Goal: Task Accomplishment & Management: Manage account settings

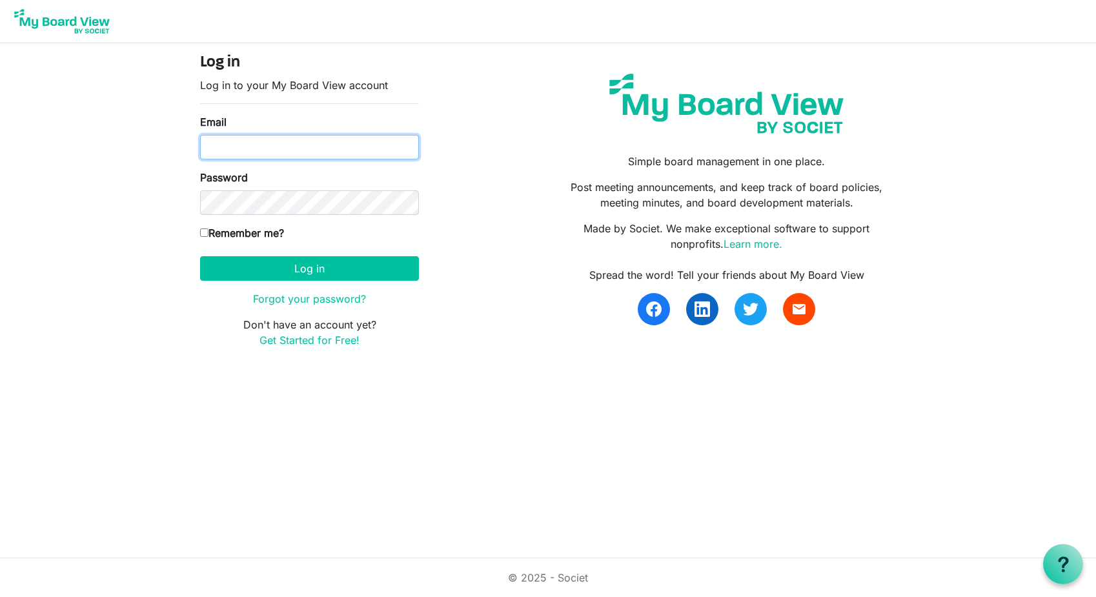
click at [288, 147] on input "Email" at bounding box center [309, 147] width 219 height 25
type input "[EMAIL_ADDRESS][DOMAIN_NAME]"
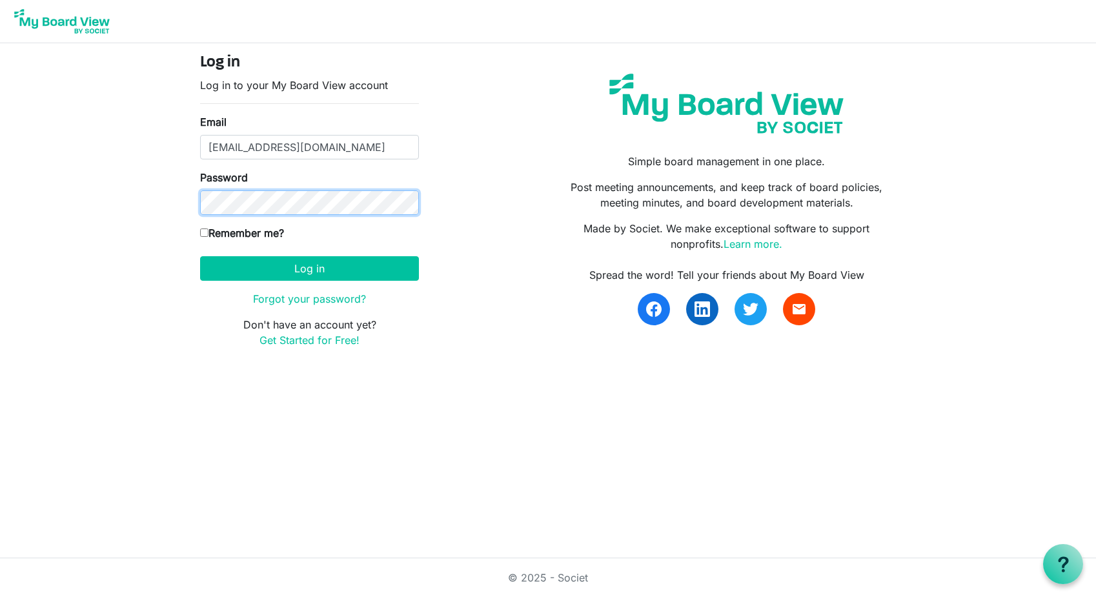
click at [200, 256] on button "Log in" at bounding box center [309, 268] width 219 height 25
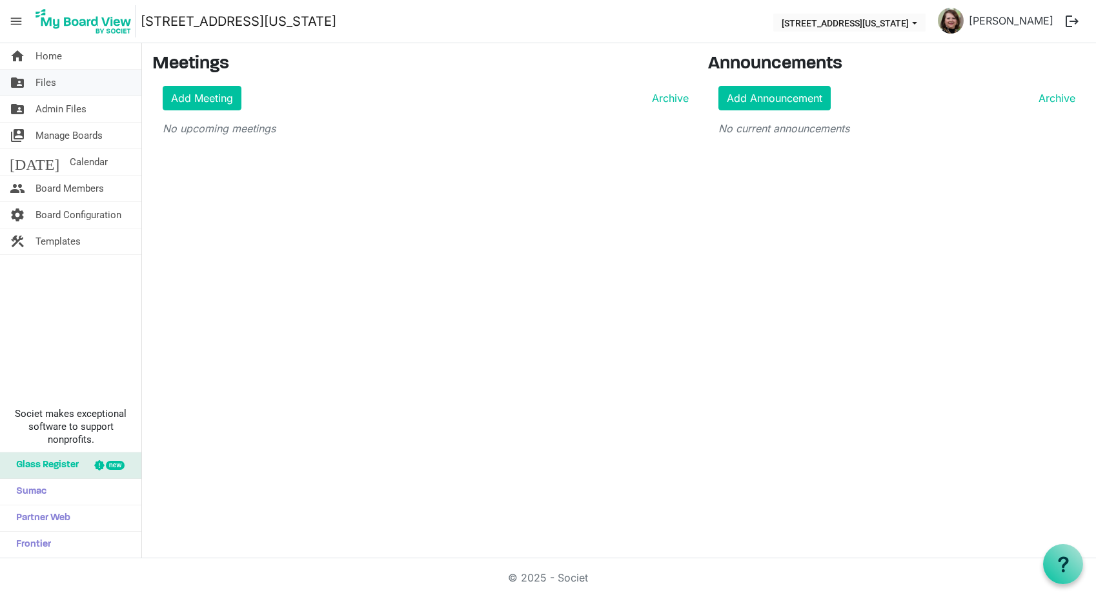
click at [55, 83] on span "Files" at bounding box center [46, 83] width 21 height 26
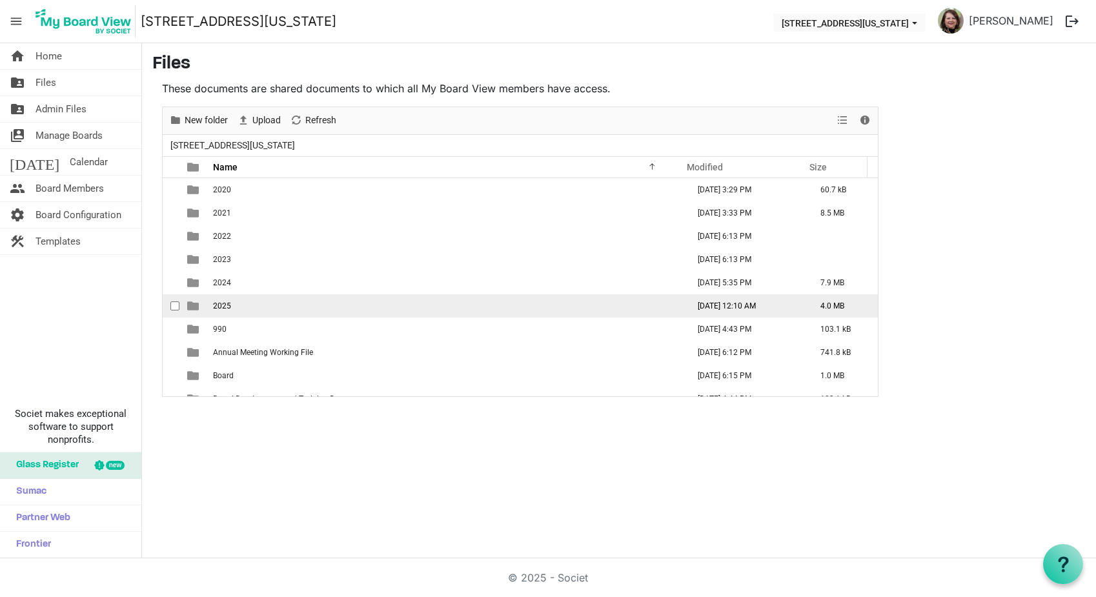
click at [222, 302] on span "2025" at bounding box center [222, 306] width 18 height 9
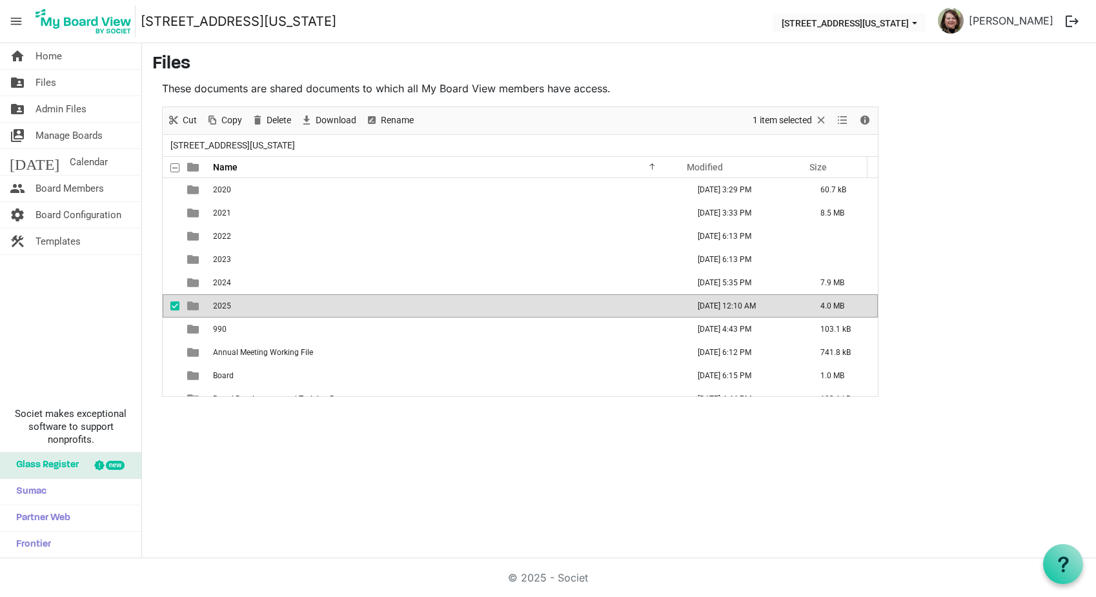
click at [222, 302] on span "2025" at bounding box center [222, 306] width 18 height 9
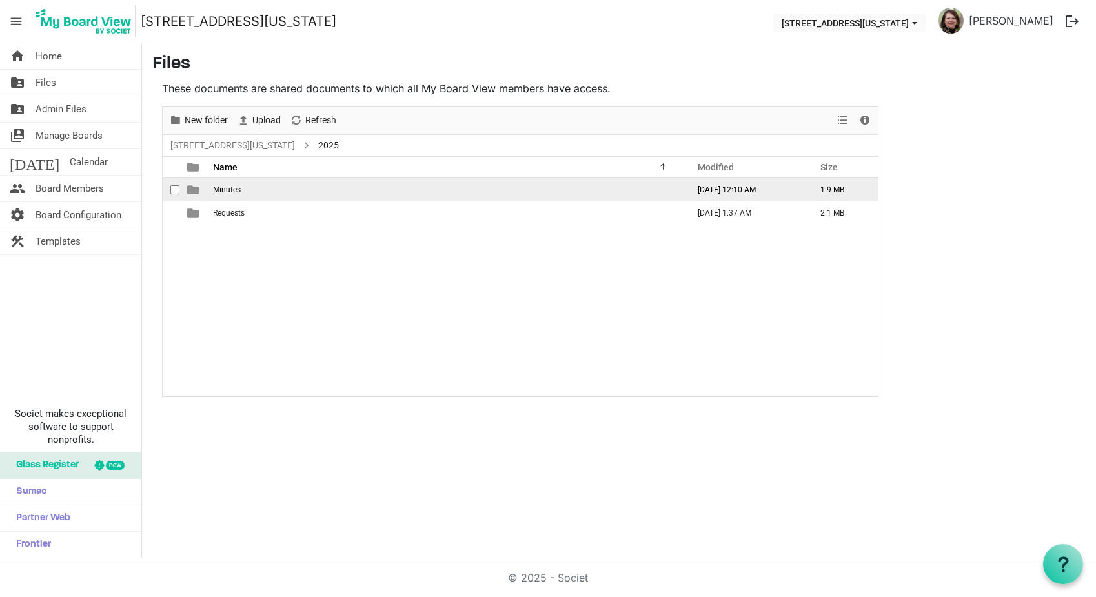
click at [226, 190] on span "Minutes" at bounding box center [227, 189] width 28 height 9
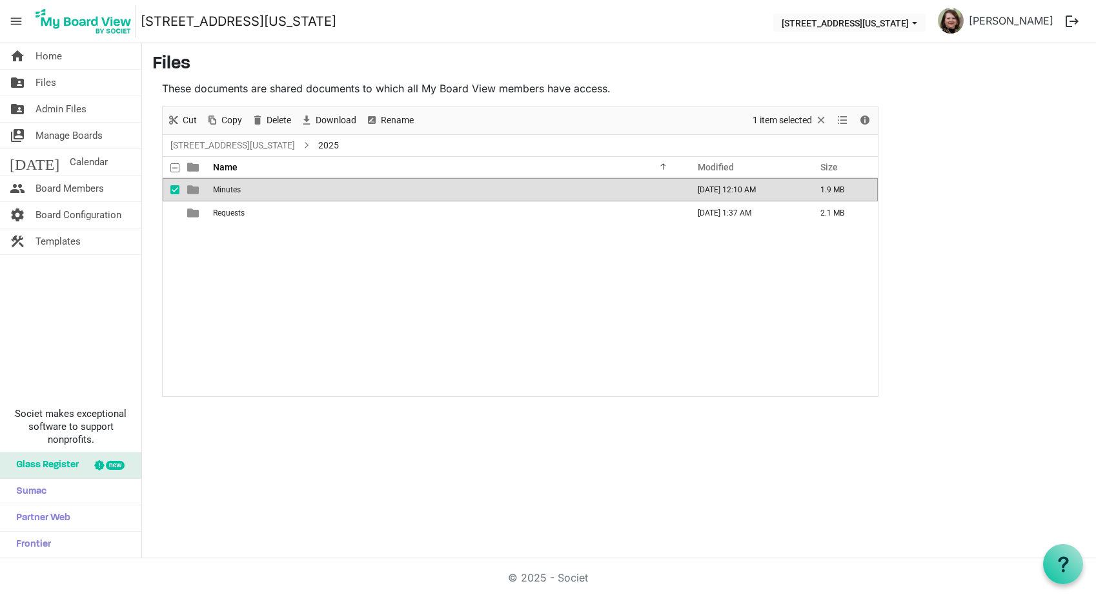
click at [226, 190] on span "Minutes" at bounding box center [227, 189] width 28 height 9
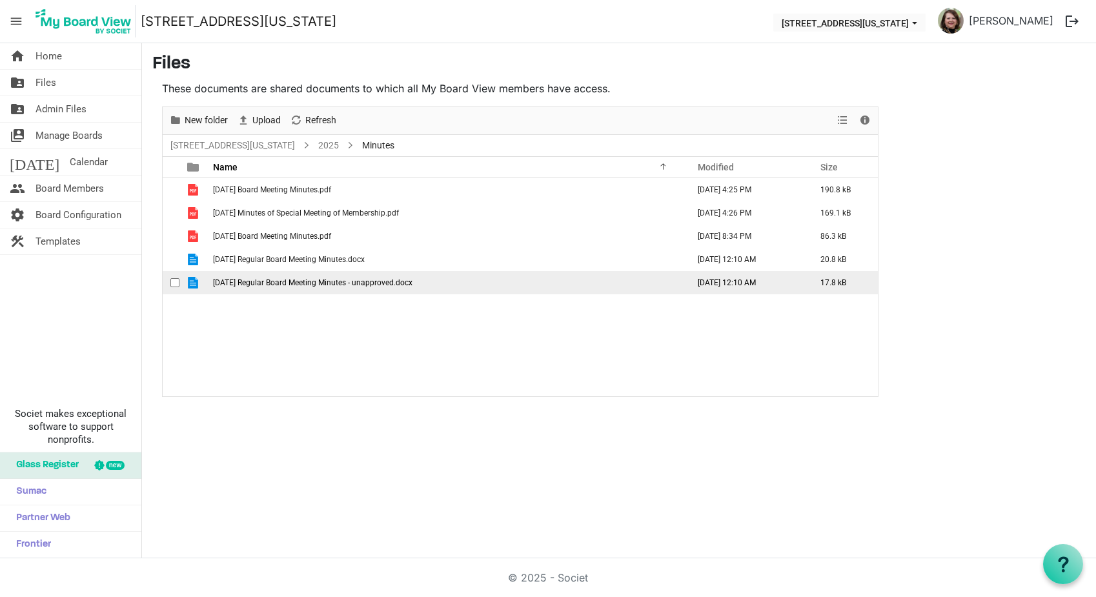
click at [293, 285] on span "9-4-2025 Regular Board Meeting Minutes - unapproved.docx" at bounding box center [312, 282] width 199 height 9
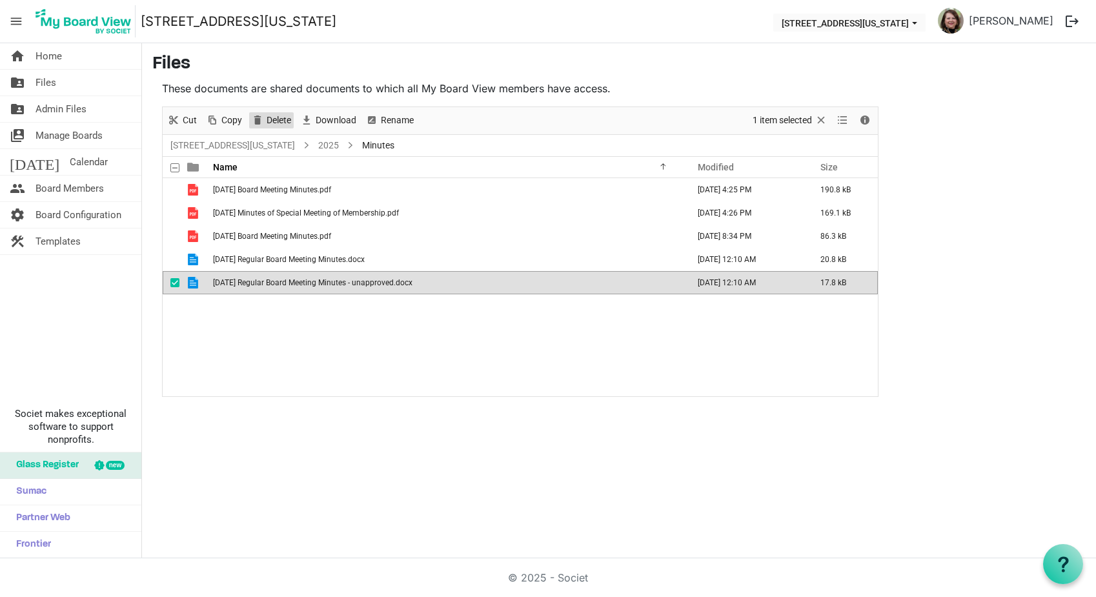
click at [276, 116] on span "Delete" at bounding box center [278, 120] width 27 height 16
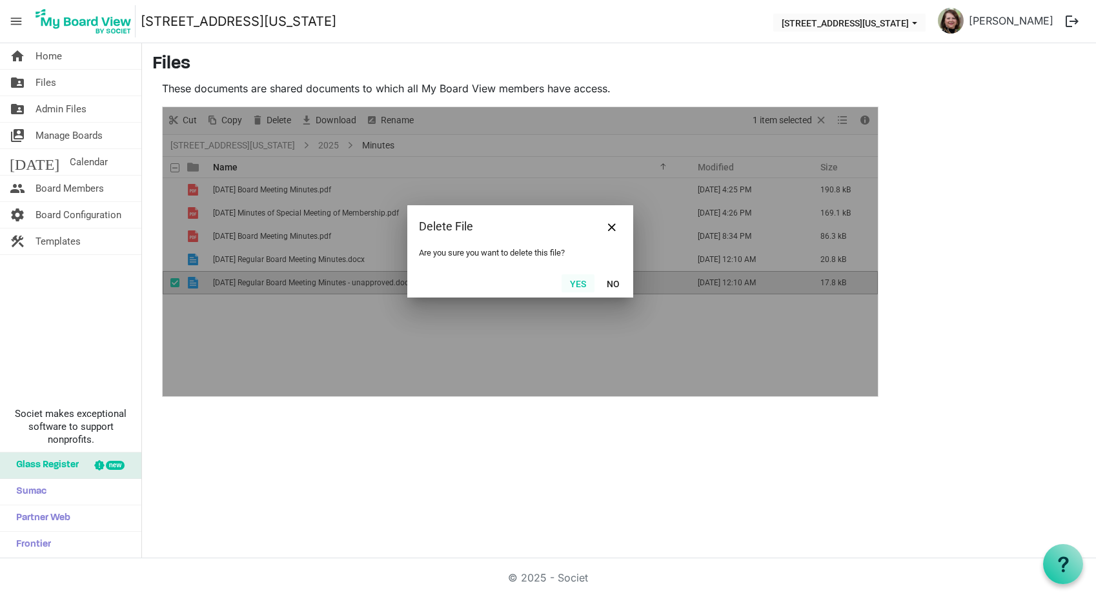
click at [582, 284] on button "Yes" at bounding box center [578, 283] width 33 height 18
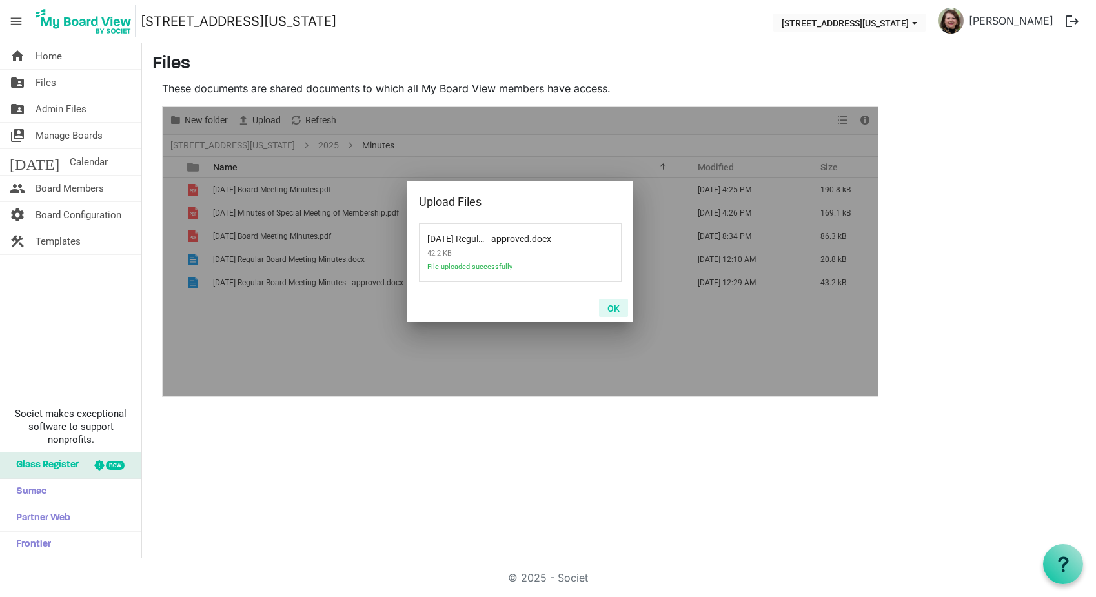
click at [613, 311] on button "OK" at bounding box center [613, 308] width 29 height 18
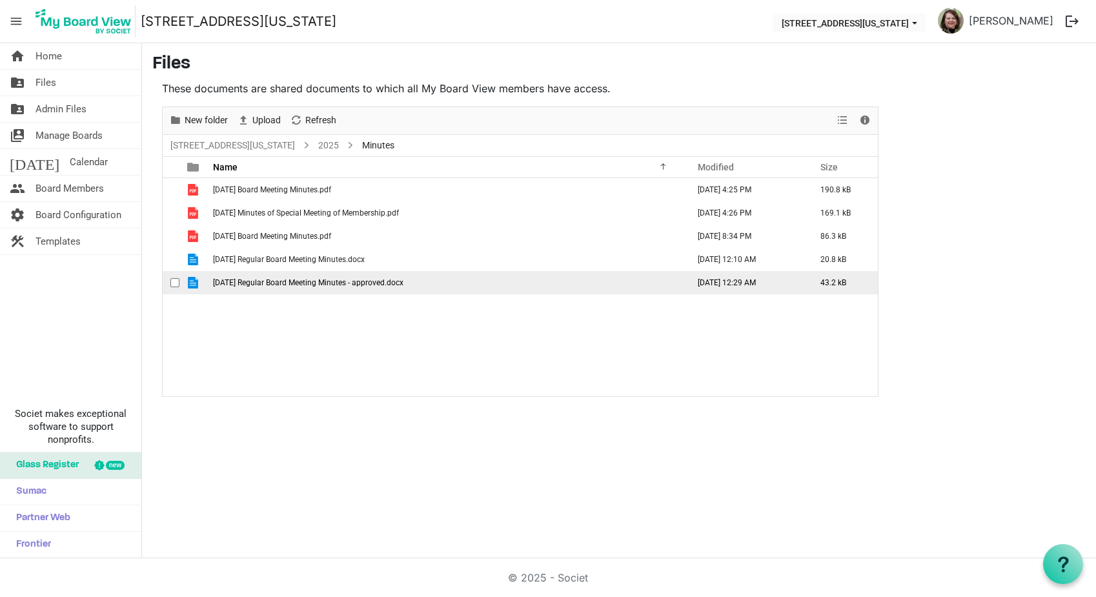
click at [311, 279] on span "9-4-2025 Regular Board Meeting Minutes - approved.docx" at bounding box center [308, 282] width 190 height 9
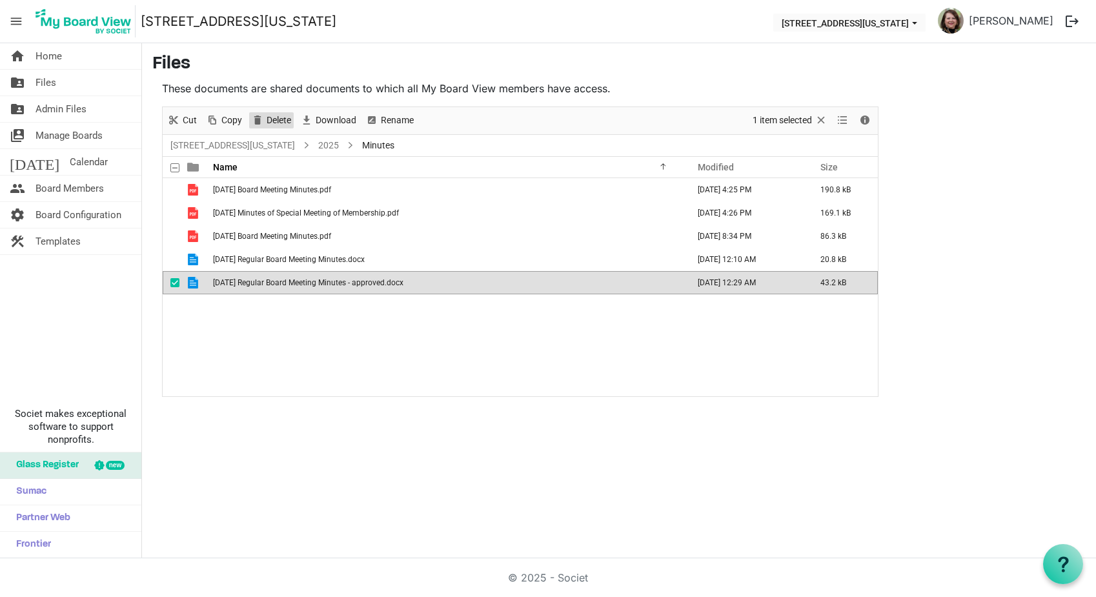
click at [278, 117] on span "Delete" at bounding box center [278, 120] width 27 height 16
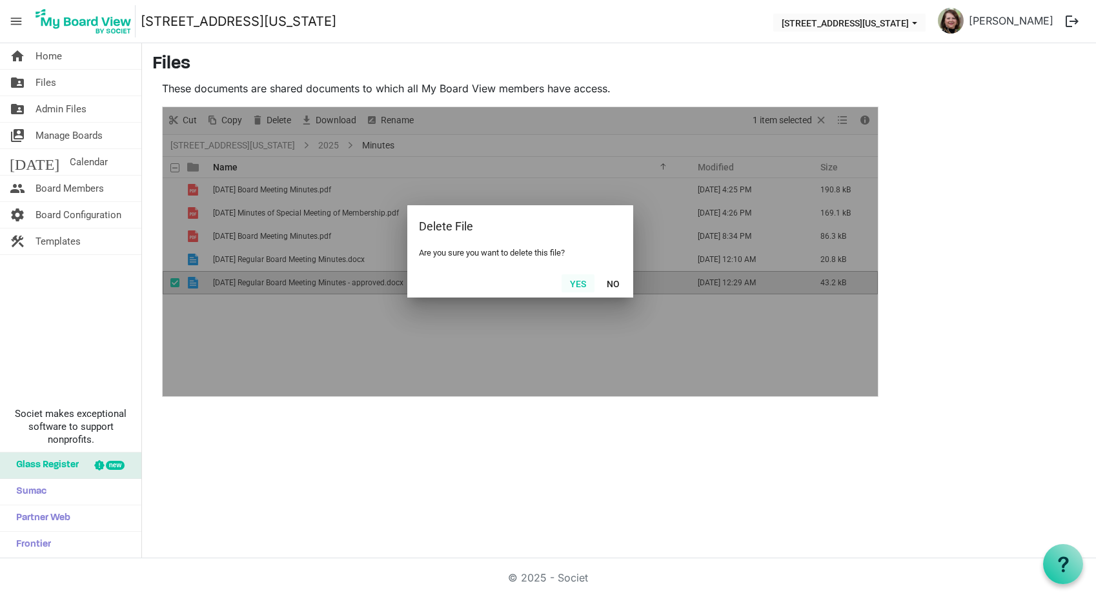
click at [579, 278] on button "Yes" at bounding box center [578, 283] width 33 height 18
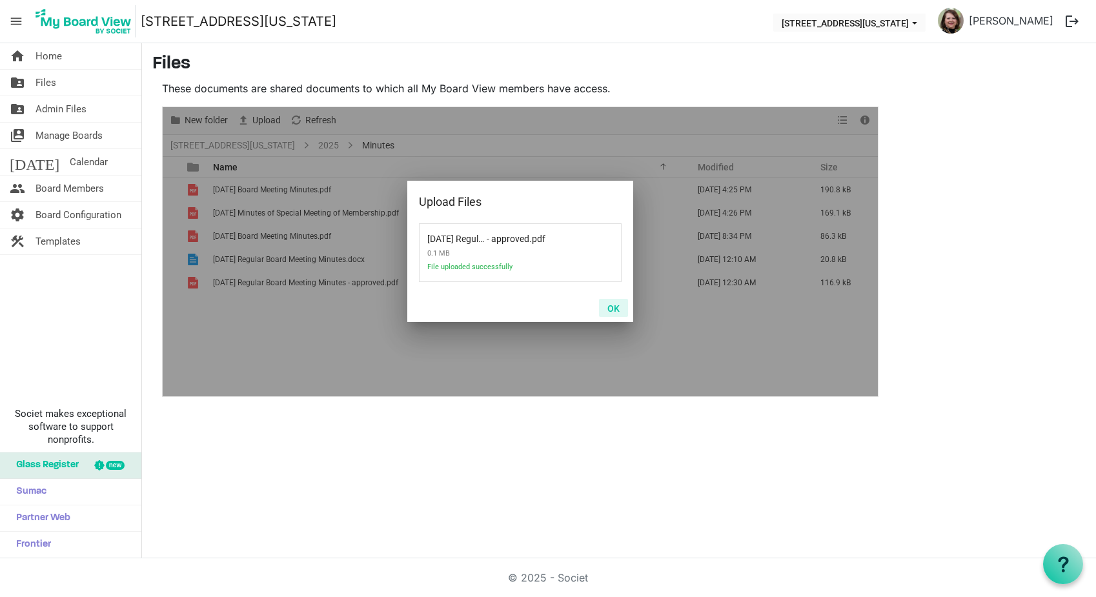
click at [618, 309] on button "OK" at bounding box center [613, 308] width 29 height 18
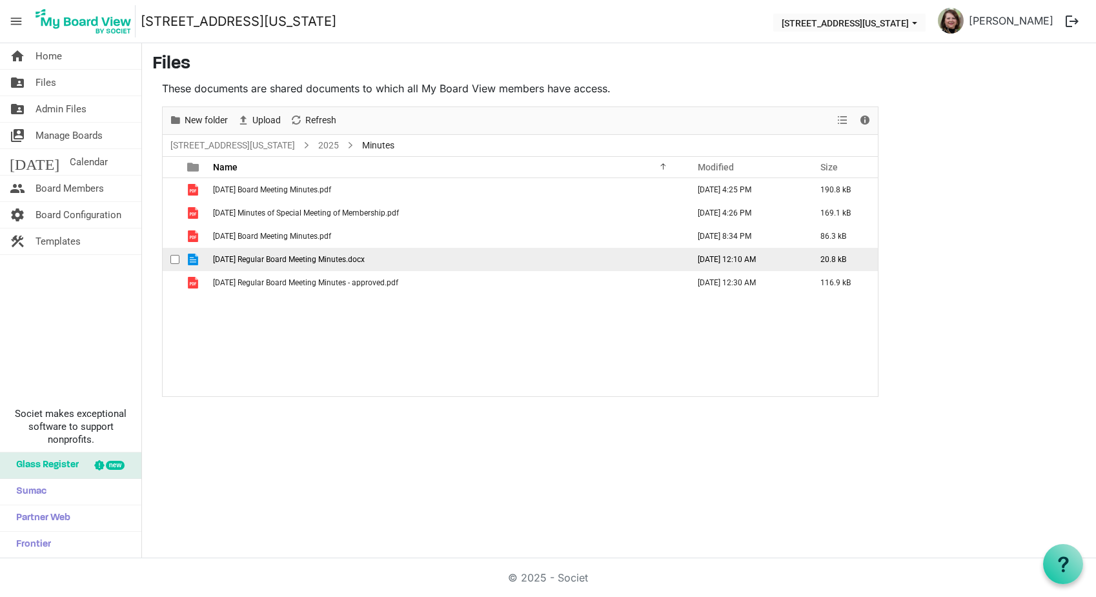
click at [230, 260] on span "8-19-2025 Regular Board Meeting Minutes.docx" at bounding box center [289, 259] width 152 height 9
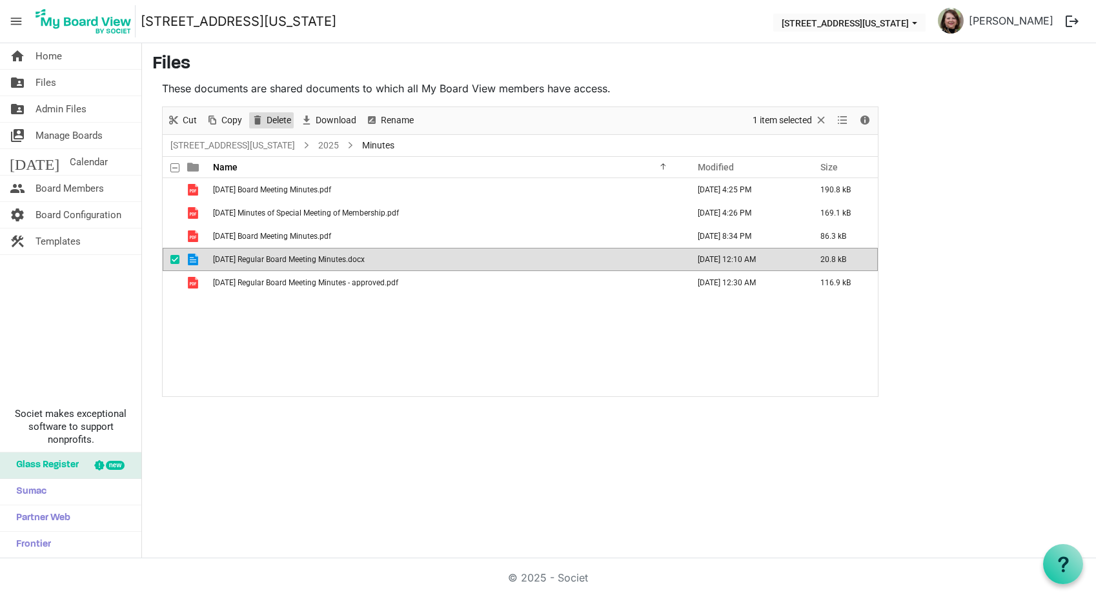
click at [265, 115] on span "Delete" at bounding box center [278, 120] width 27 height 16
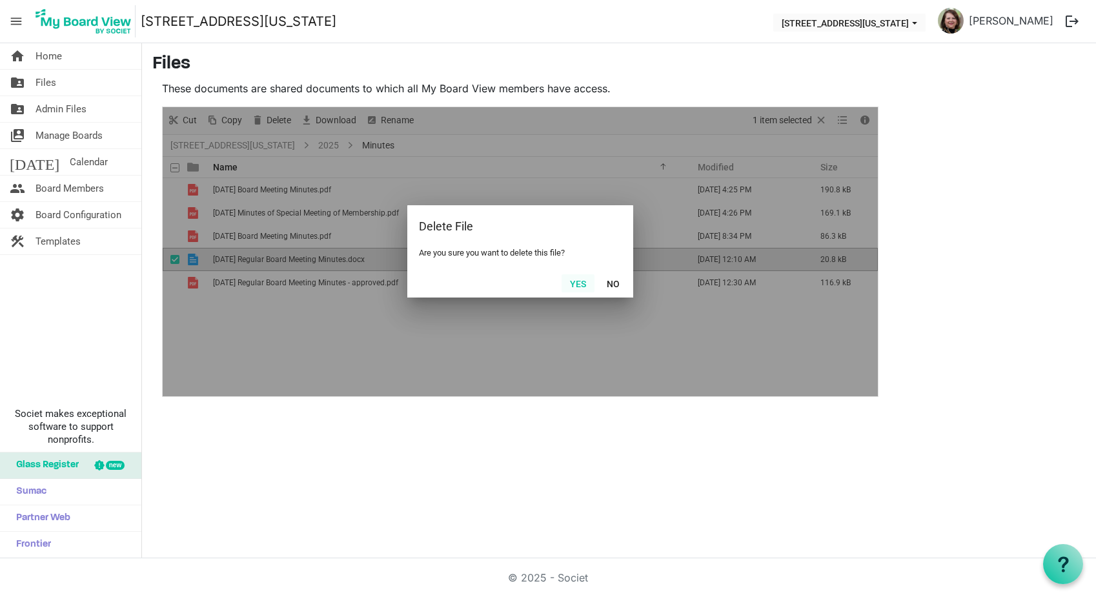
click at [574, 278] on button "Yes" at bounding box center [578, 283] width 33 height 18
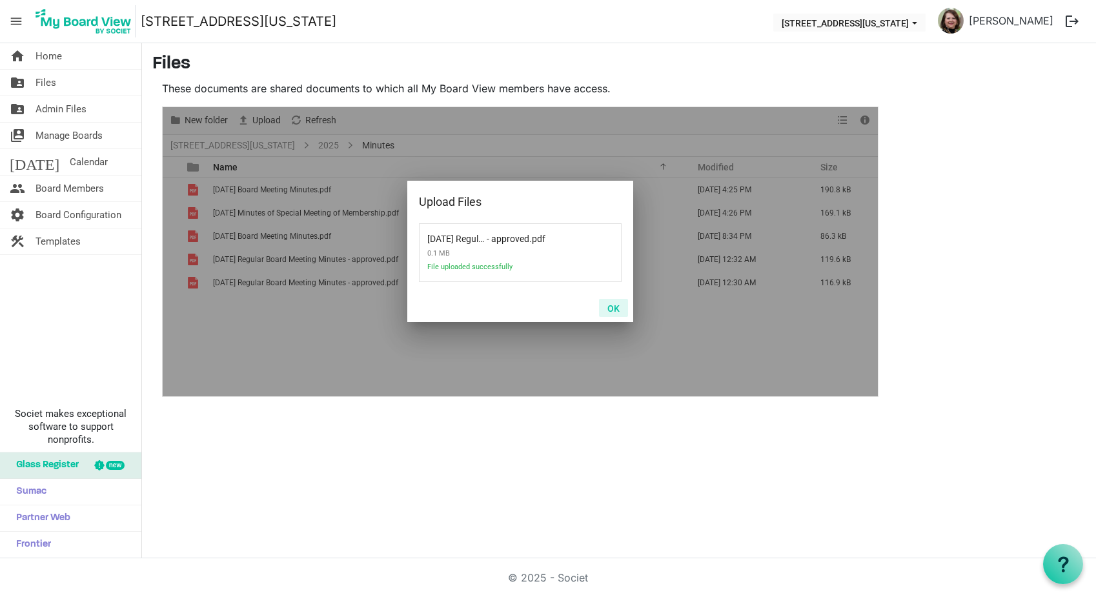
click at [613, 307] on button "OK" at bounding box center [613, 308] width 29 height 18
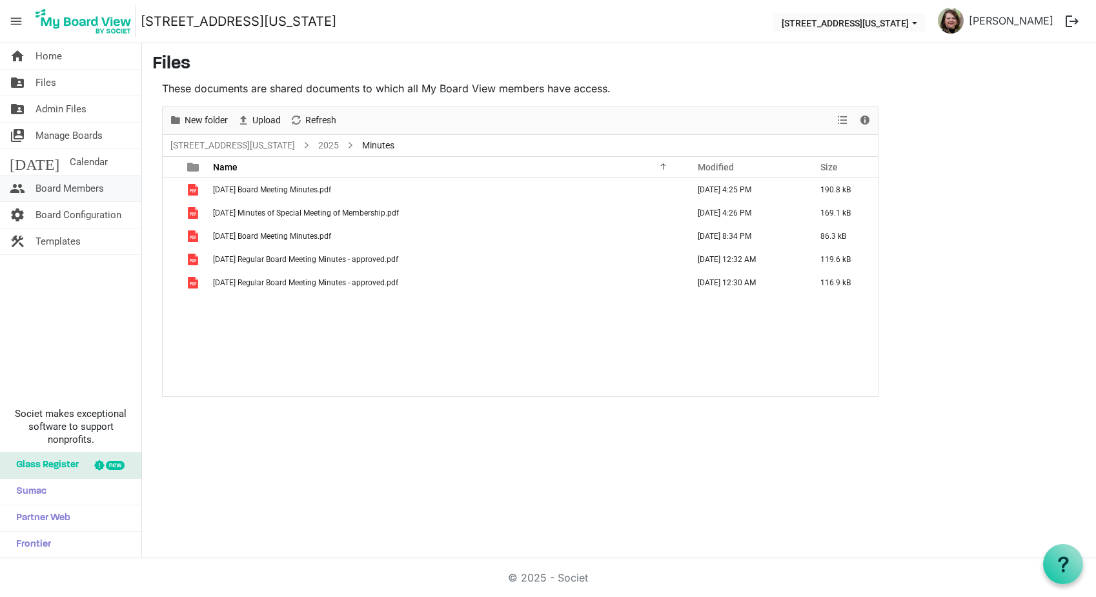
click at [68, 188] on span "Board Members" at bounding box center [70, 189] width 68 height 26
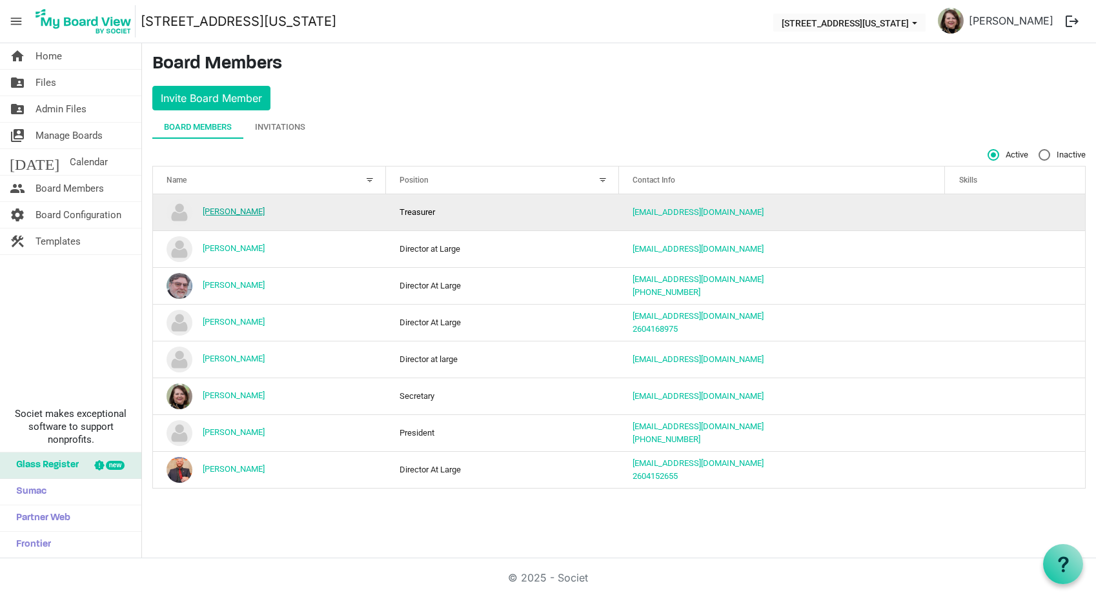
click at [224, 211] on link "[PERSON_NAME]" at bounding box center [234, 212] width 62 height 10
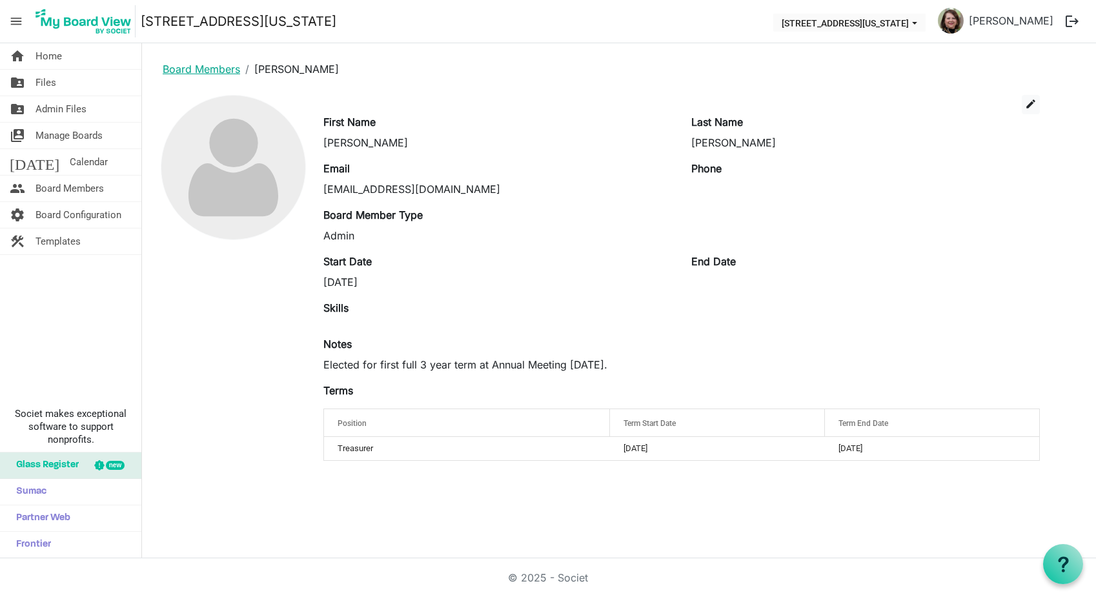
click at [189, 72] on link "Board Members" at bounding box center [201, 69] width 77 height 13
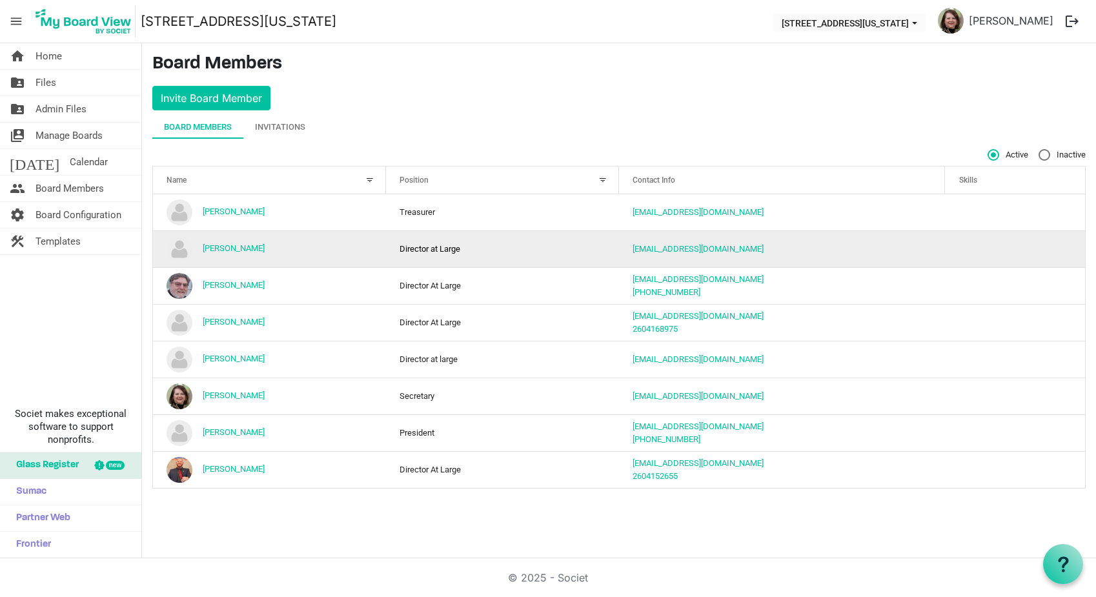
click at [234, 254] on td "[PERSON_NAME]" at bounding box center [269, 248] width 233 height 37
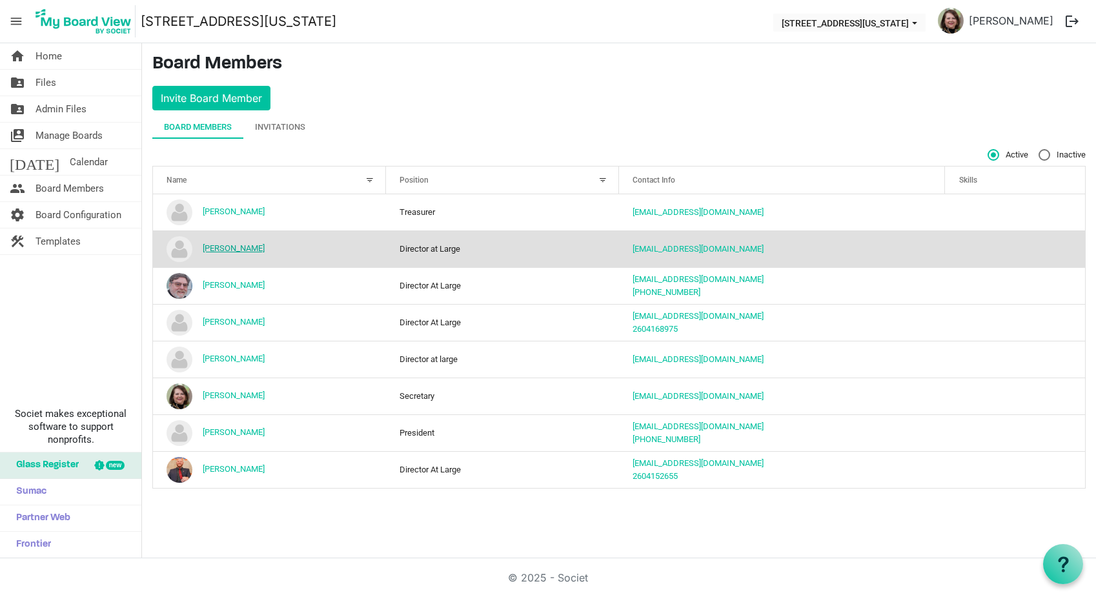
click at [231, 249] on link "[PERSON_NAME]" at bounding box center [234, 248] width 62 height 10
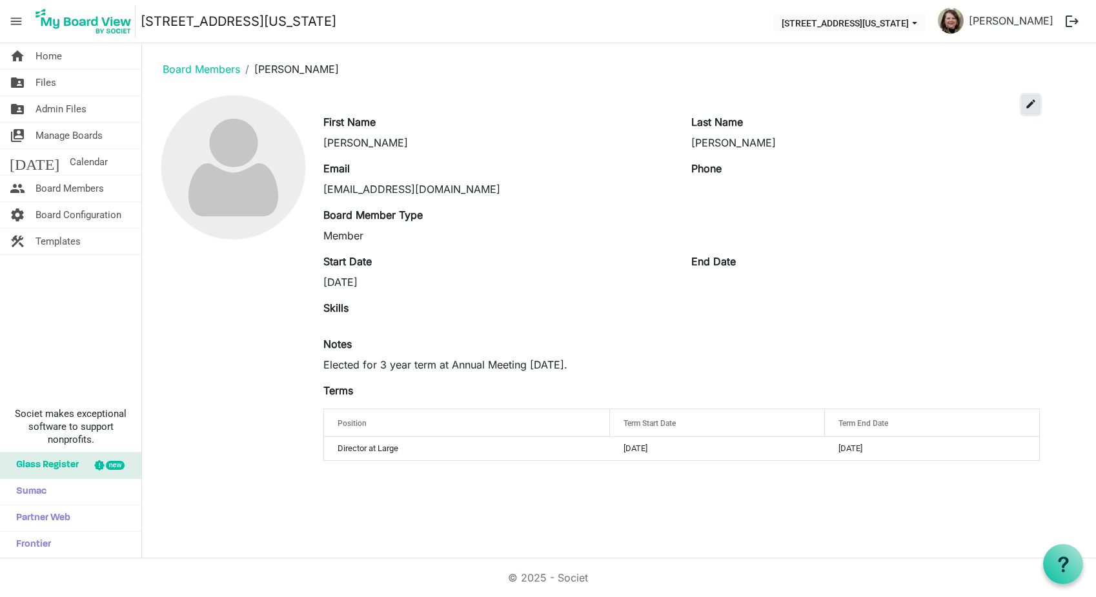
click at [1032, 106] on span "edit" at bounding box center [1031, 104] width 12 height 12
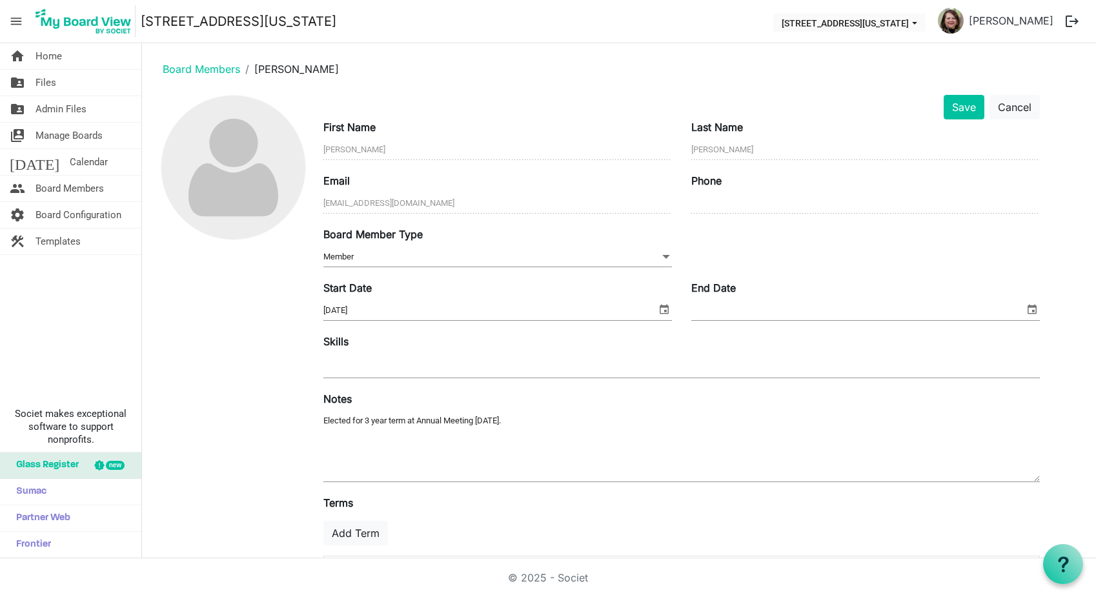
click at [411, 257] on span "Member Member" at bounding box center [497, 257] width 349 height 20
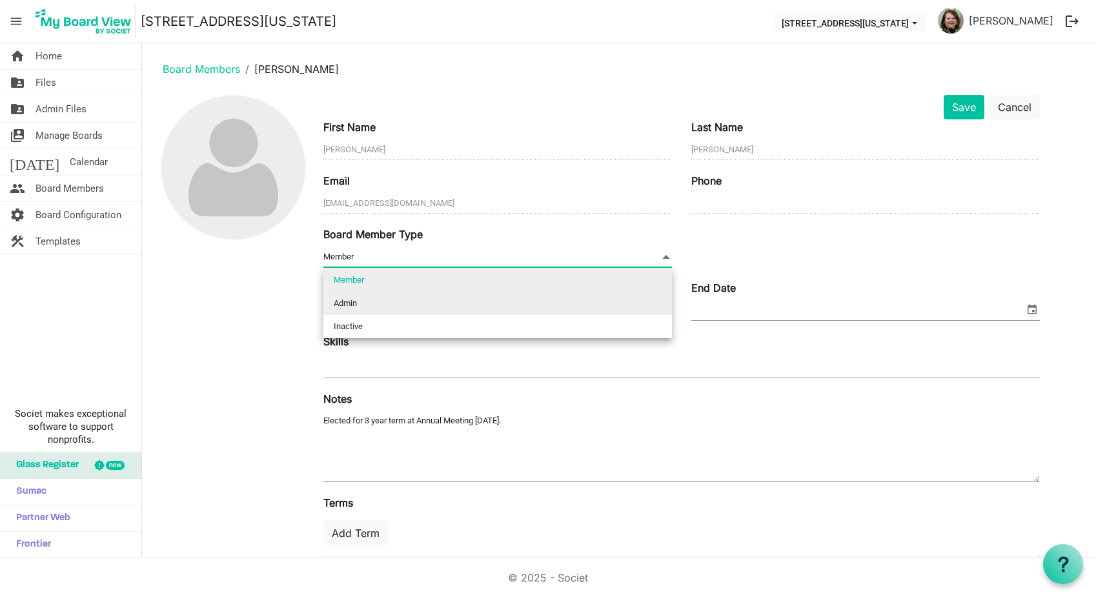
click at [352, 302] on li "Admin" at bounding box center [497, 303] width 349 height 23
type input "Admin"
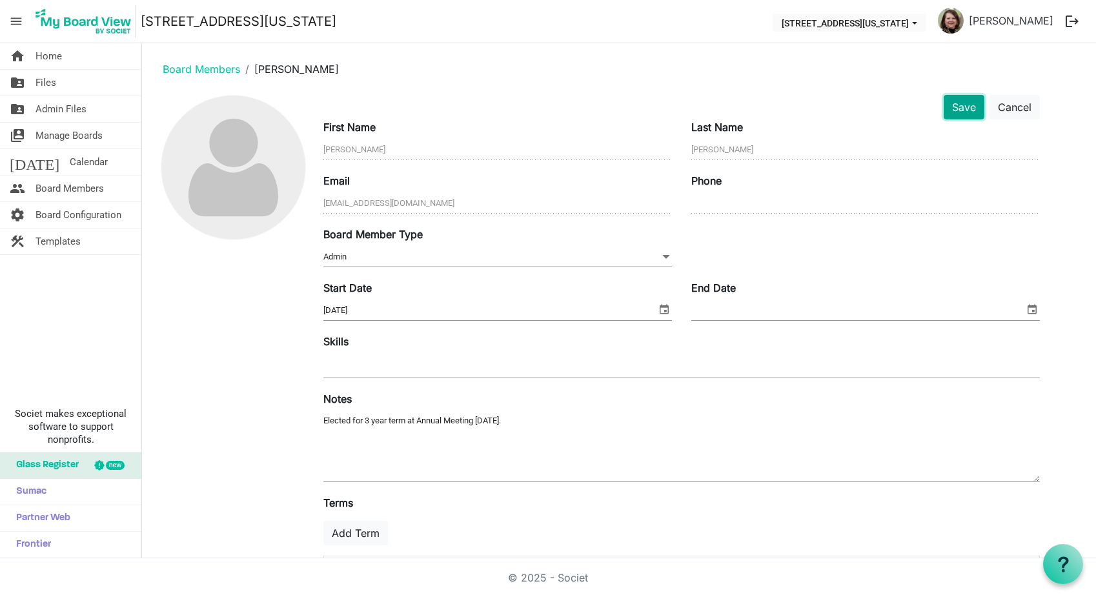
click at [967, 107] on button "Save" at bounding box center [964, 107] width 41 height 25
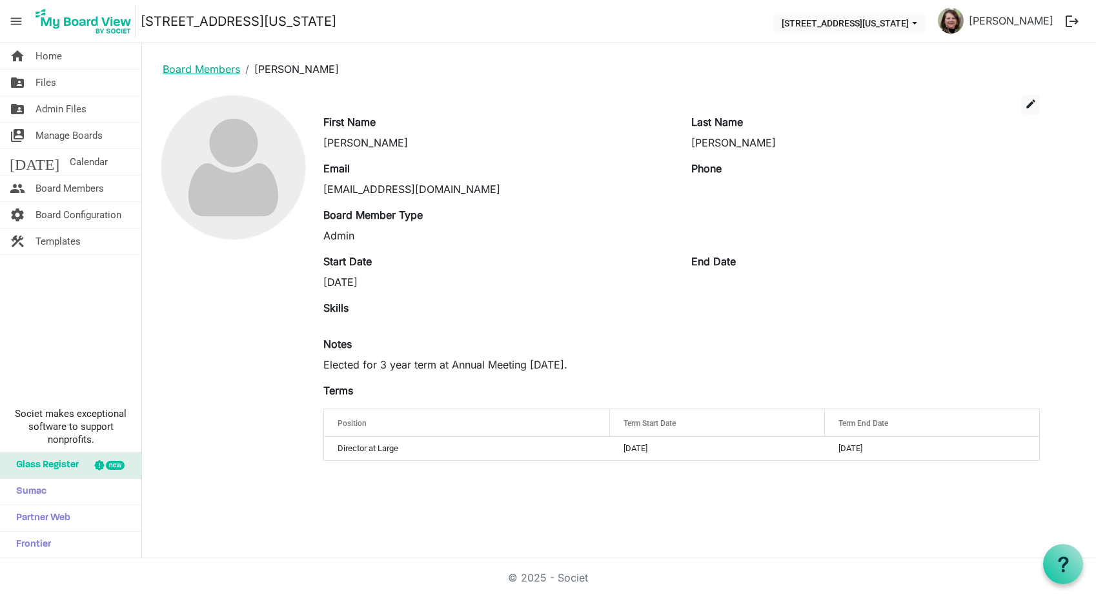
click at [199, 71] on link "Board Members" at bounding box center [201, 69] width 77 height 13
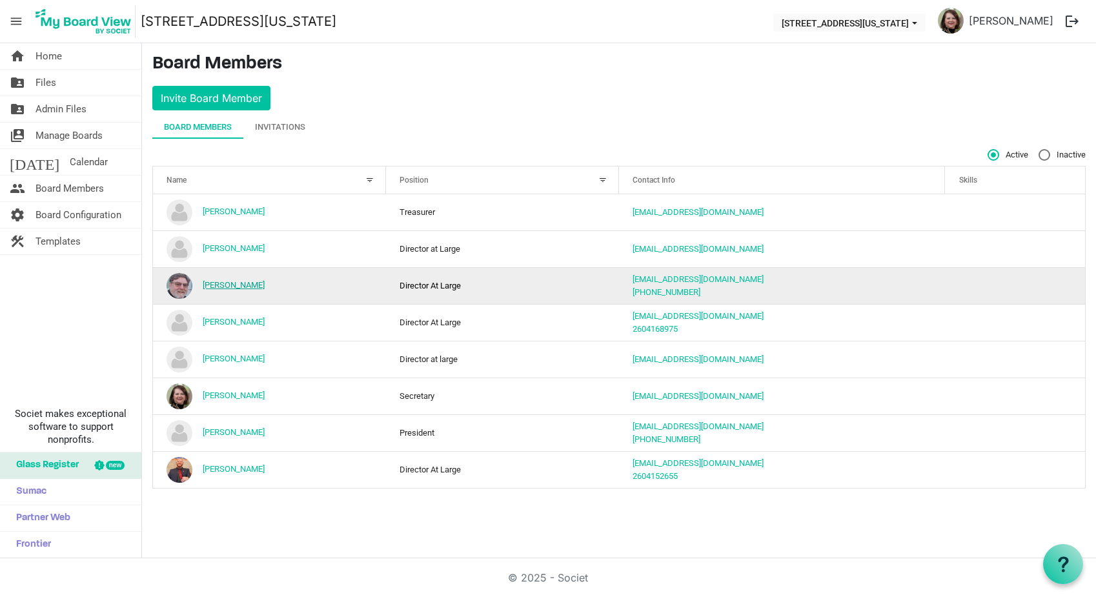
click at [234, 287] on link "[PERSON_NAME]" at bounding box center [234, 285] width 62 height 10
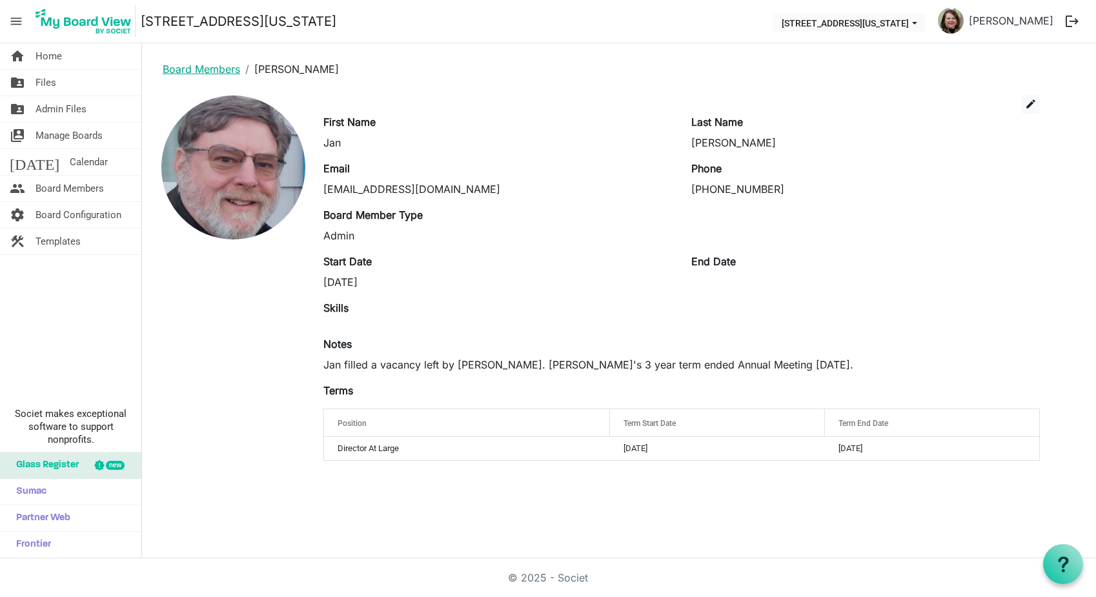
click at [184, 65] on link "Board Members" at bounding box center [201, 69] width 77 height 13
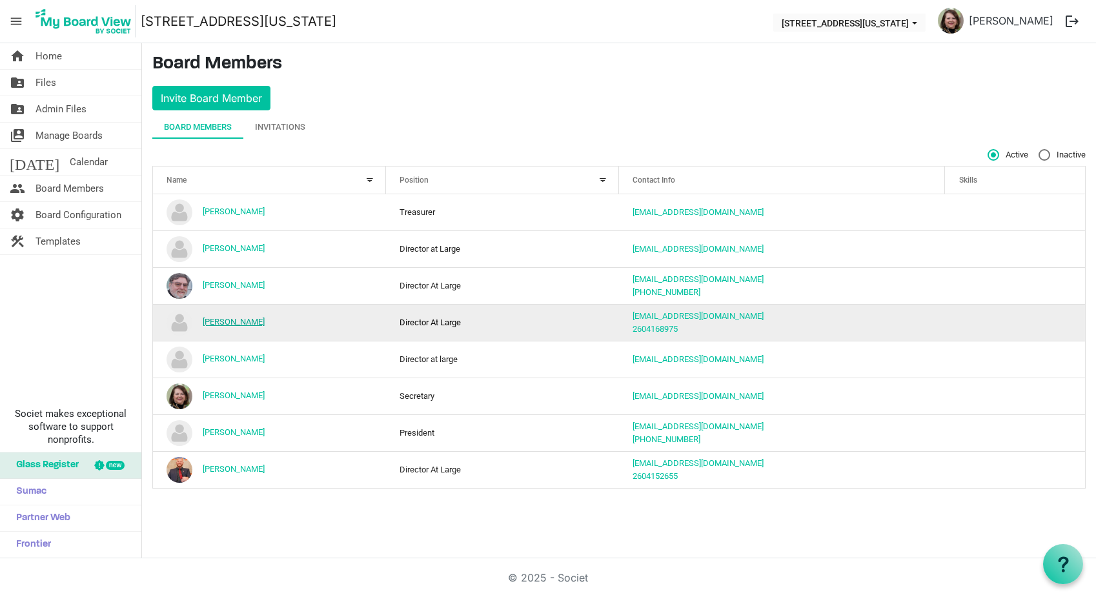
click at [228, 324] on link "[PERSON_NAME]" at bounding box center [234, 322] width 62 height 10
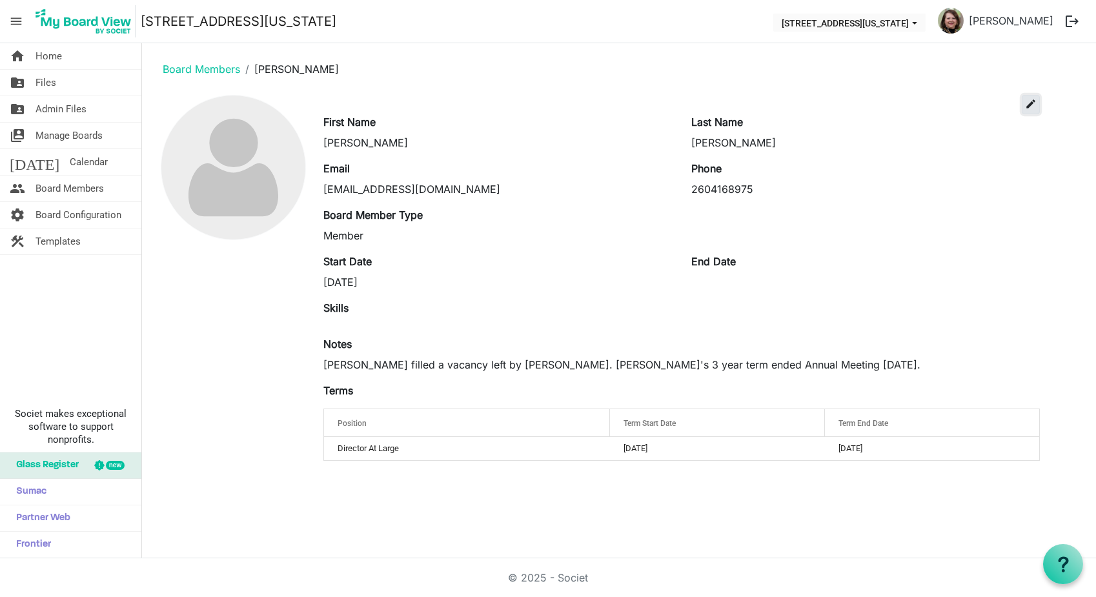
click at [1032, 98] on span "edit" at bounding box center [1031, 104] width 12 height 12
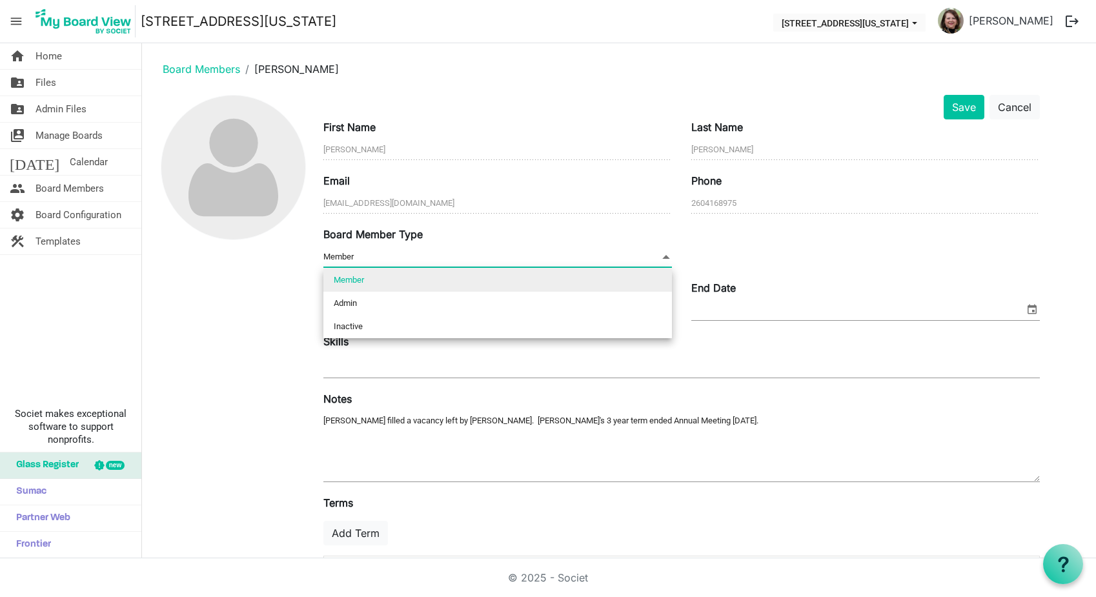
click at [396, 252] on span "Member Member" at bounding box center [497, 257] width 349 height 20
click at [340, 301] on li "Admin" at bounding box center [497, 303] width 349 height 23
type input "Admin"
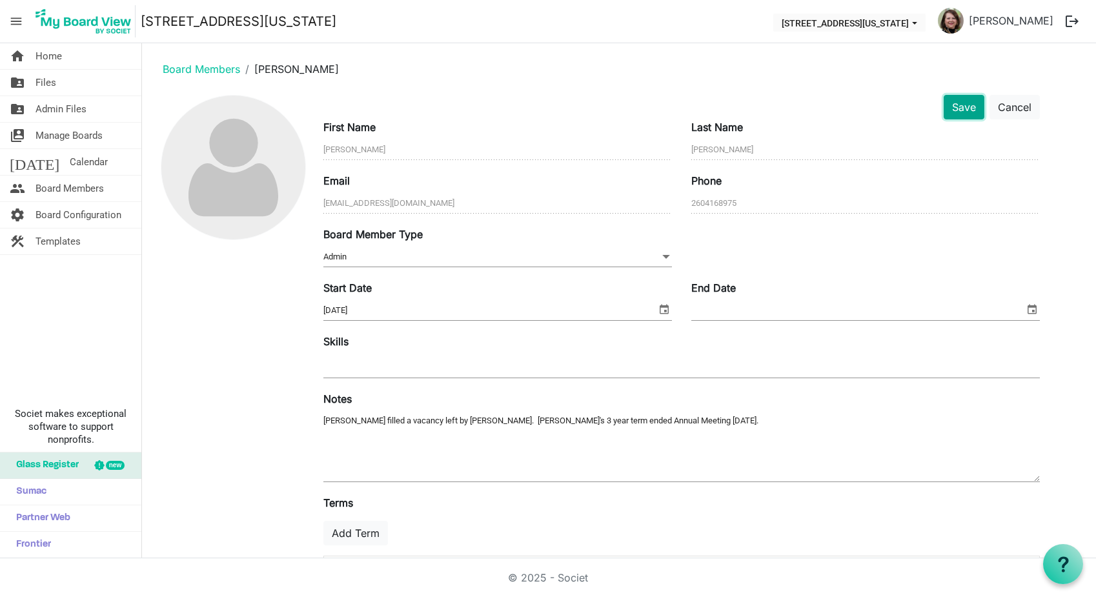
click at [969, 102] on button "Save" at bounding box center [964, 107] width 41 height 25
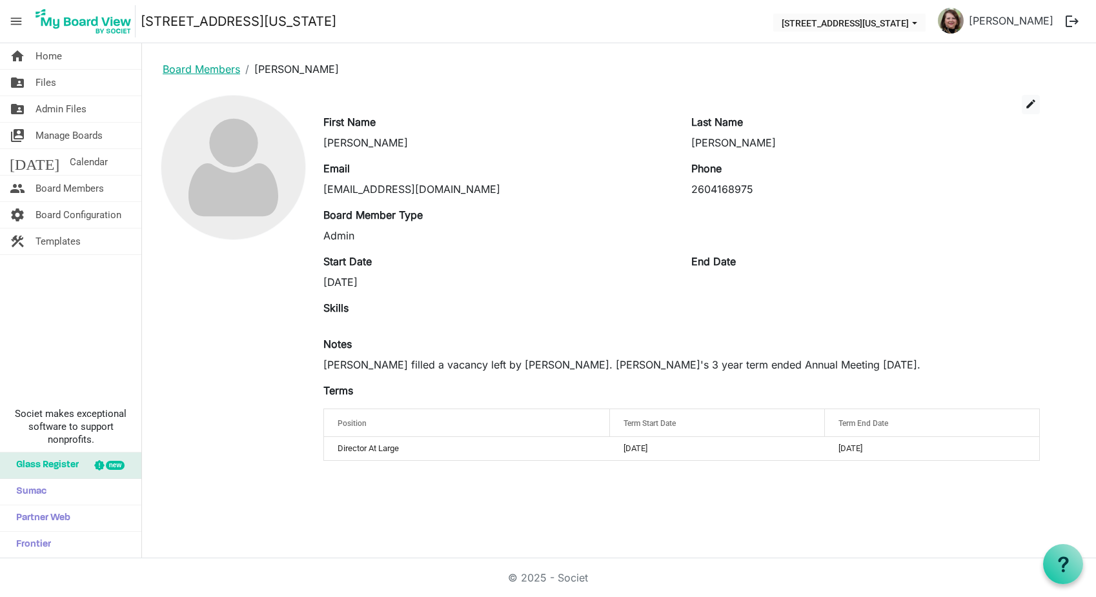
click at [198, 70] on link "Board Members" at bounding box center [201, 69] width 77 height 13
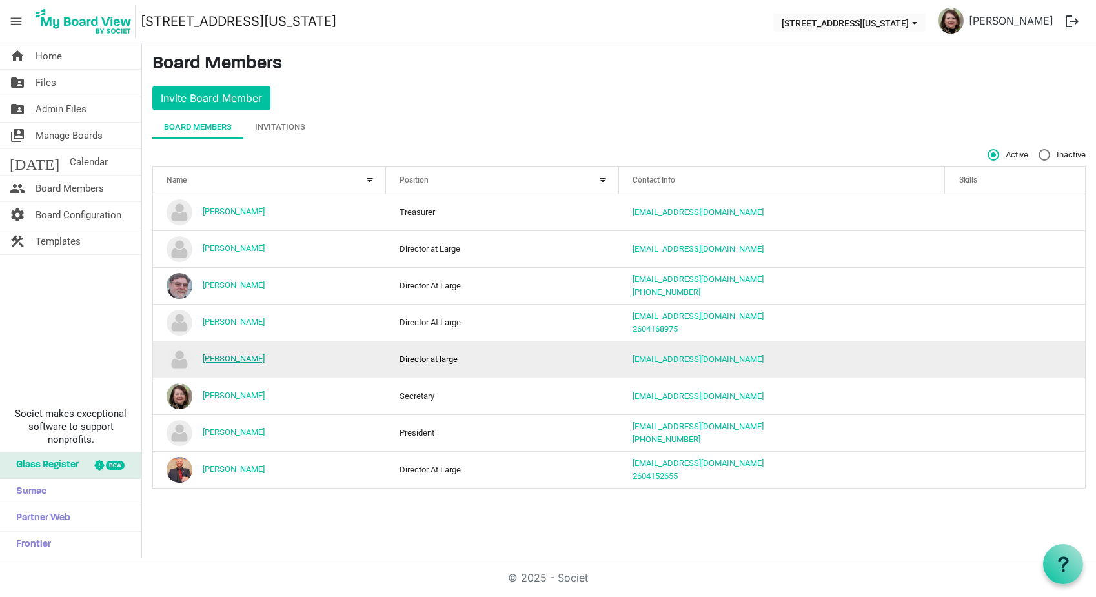
click at [225, 360] on link "Robert Miller" at bounding box center [234, 359] width 62 height 10
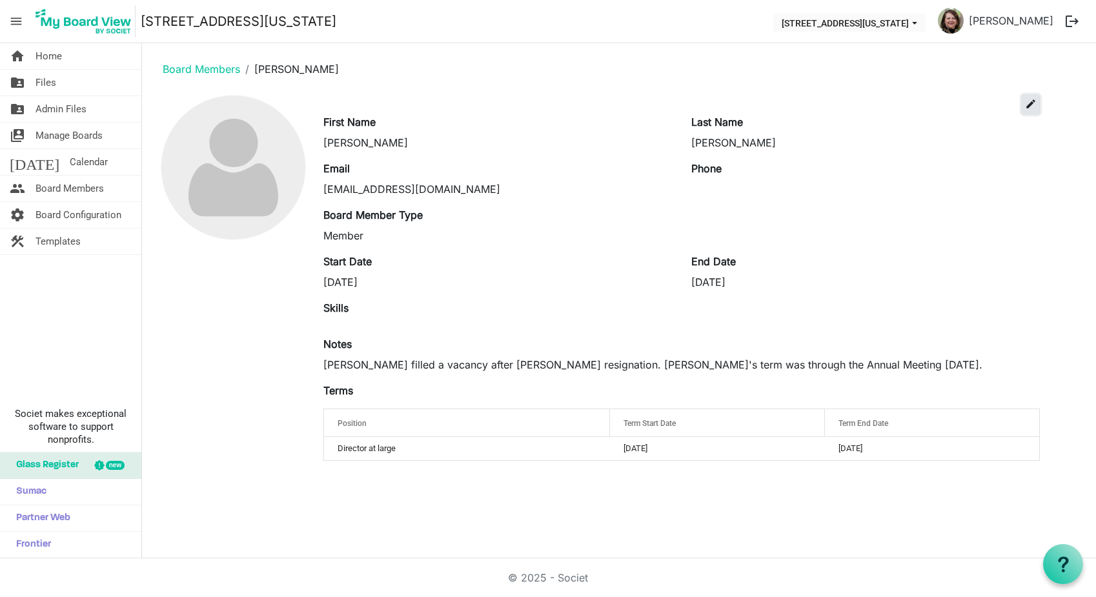
click at [1034, 101] on span "edit" at bounding box center [1031, 104] width 12 height 12
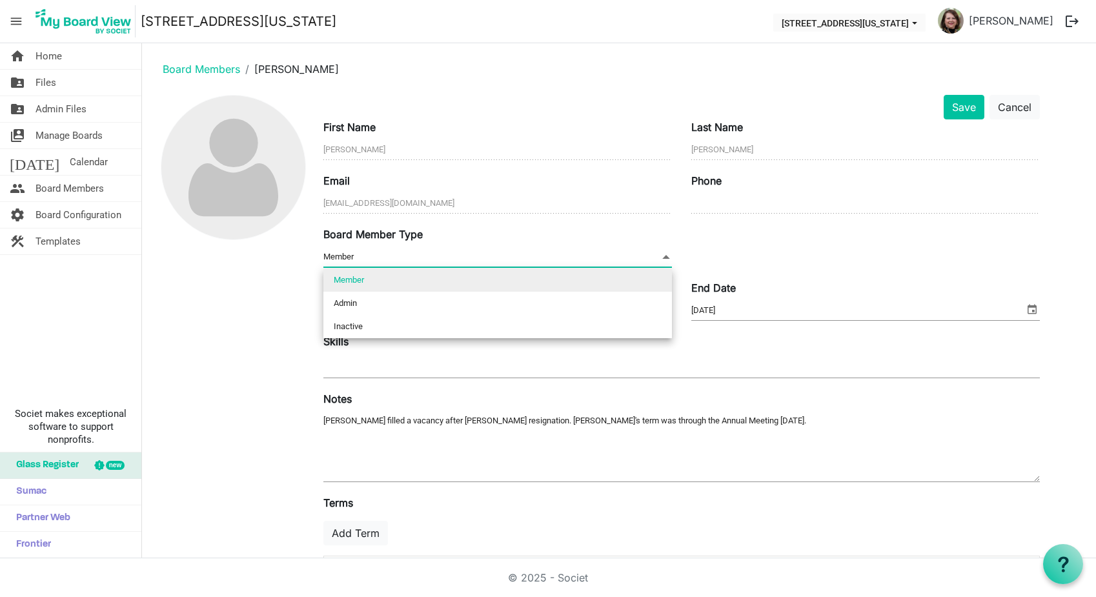
click at [383, 256] on span "Member Member" at bounding box center [497, 257] width 349 height 20
click at [349, 309] on li "Admin" at bounding box center [497, 303] width 349 height 23
type input "Admin"
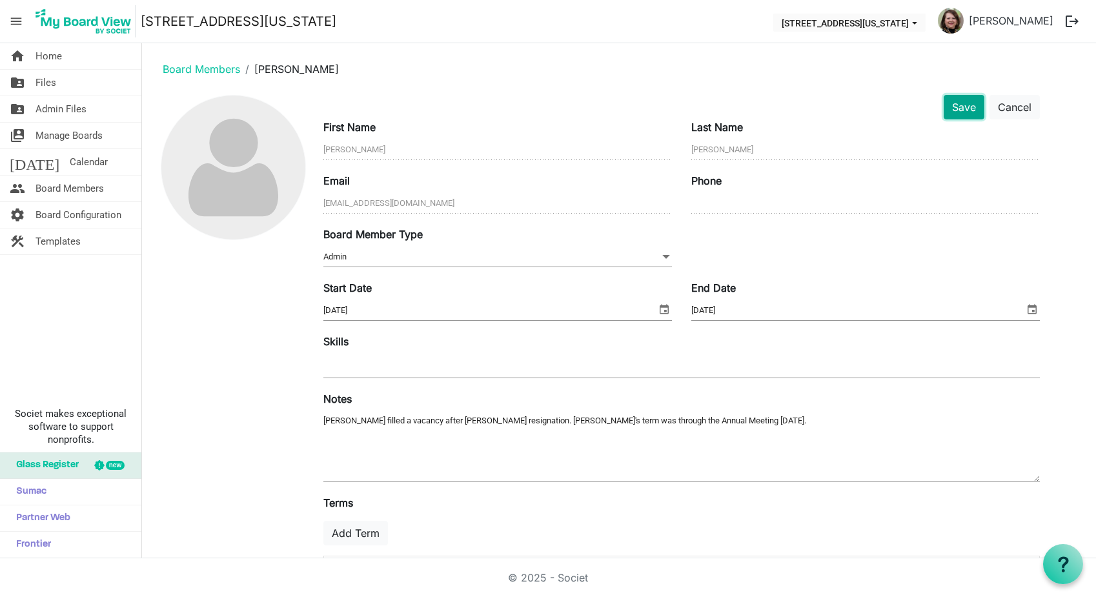
click at [965, 107] on button "Save" at bounding box center [964, 107] width 41 height 25
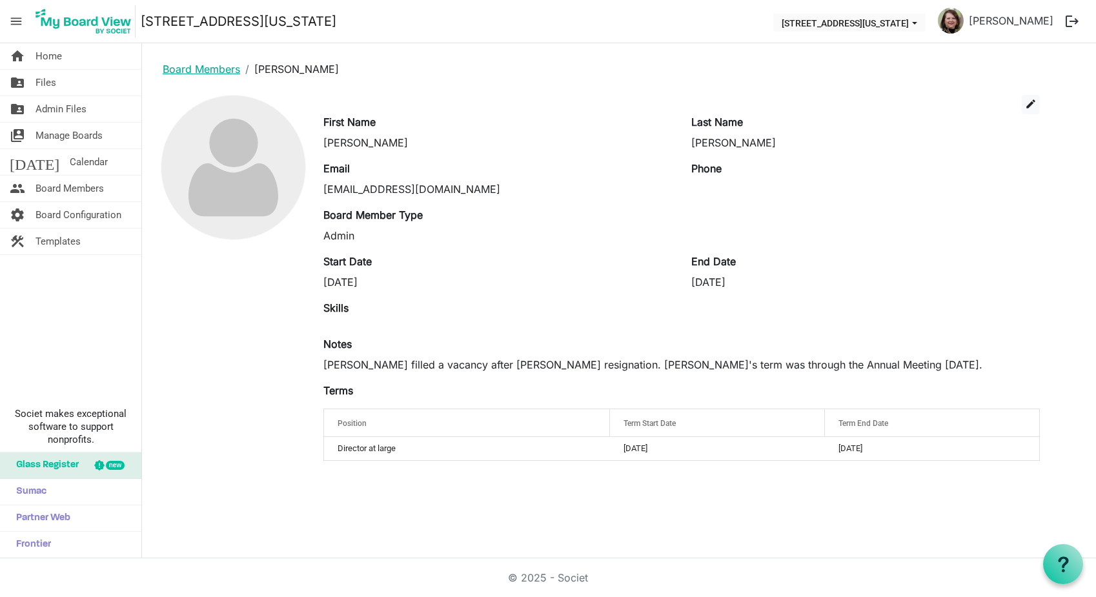
click at [187, 70] on link "Board Members" at bounding box center [201, 69] width 77 height 13
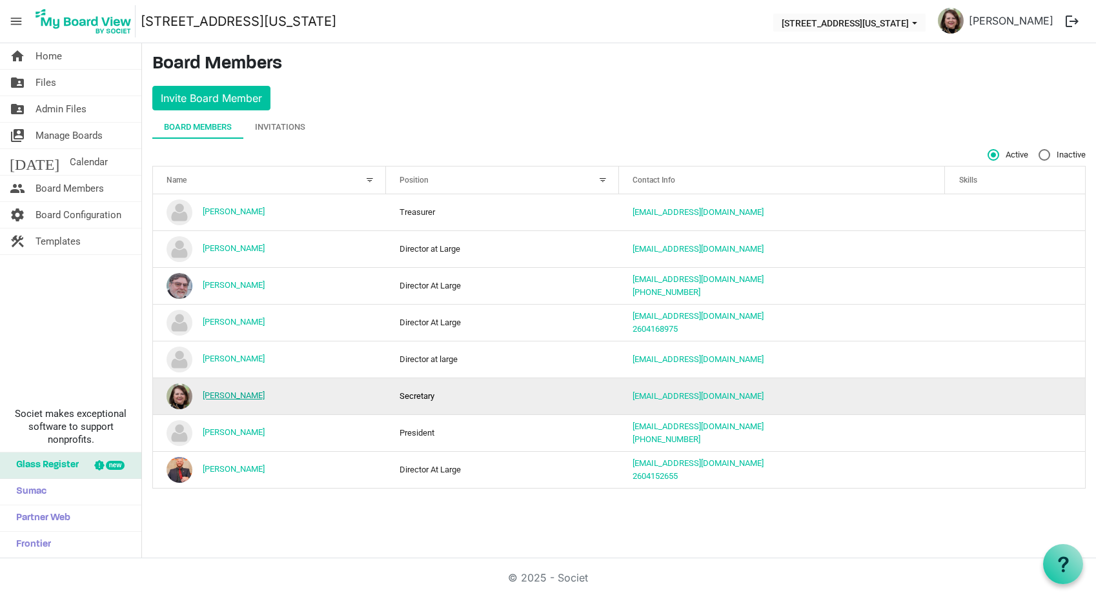
click at [230, 393] on link "[PERSON_NAME]" at bounding box center [234, 396] width 62 height 10
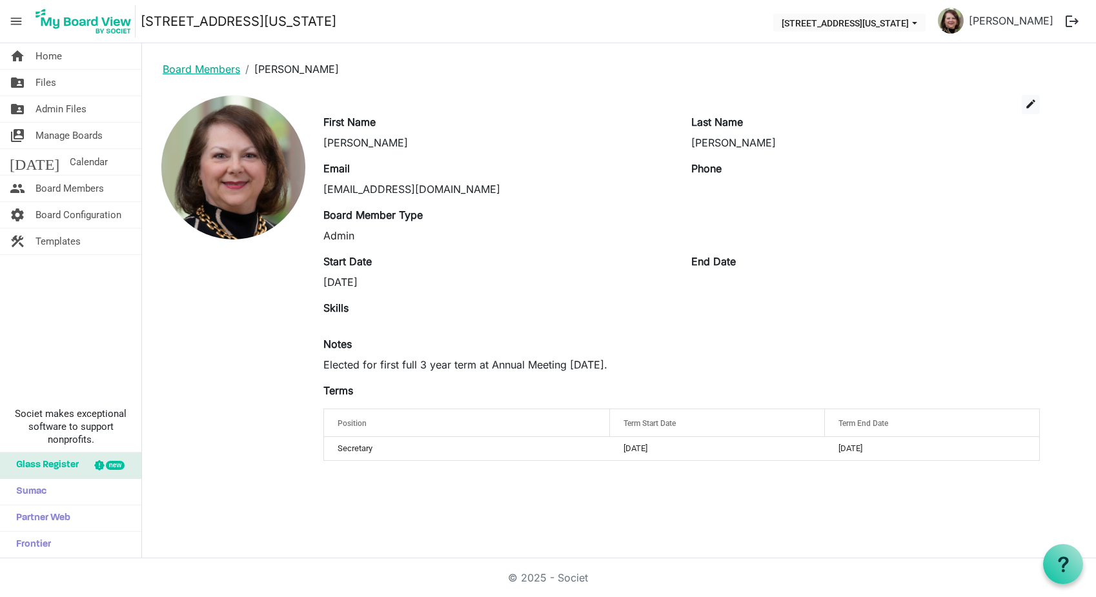
click at [207, 67] on link "Board Members" at bounding box center [201, 69] width 77 height 13
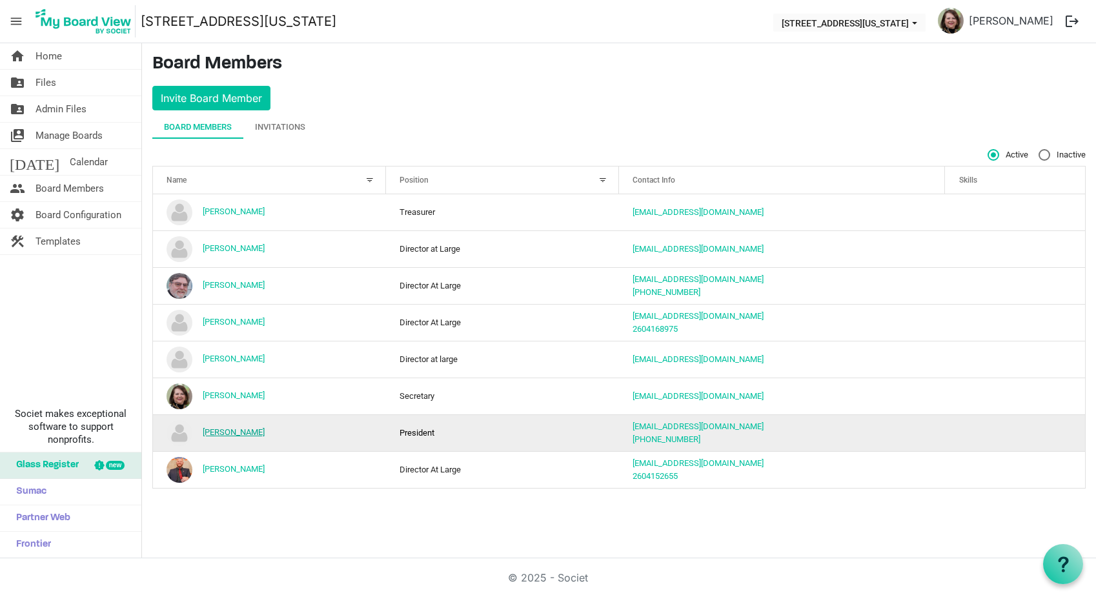
click at [225, 431] on link "Russell Greim" at bounding box center [234, 432] width 62 height 10
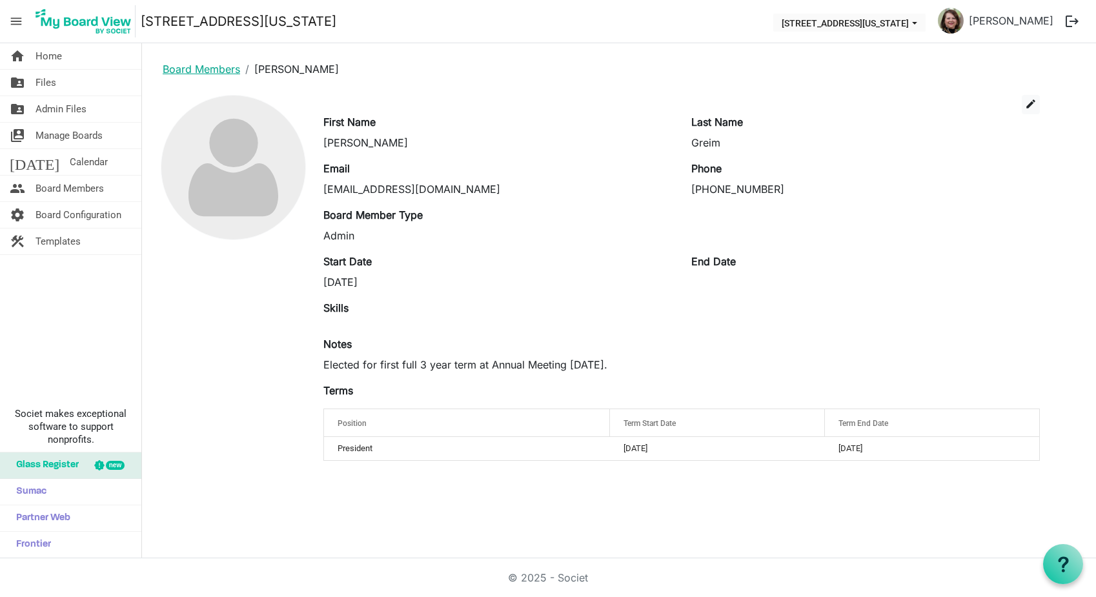
click at [202, 70] on link "Board Members" at bounding box center [201, 69] width 77 height 13
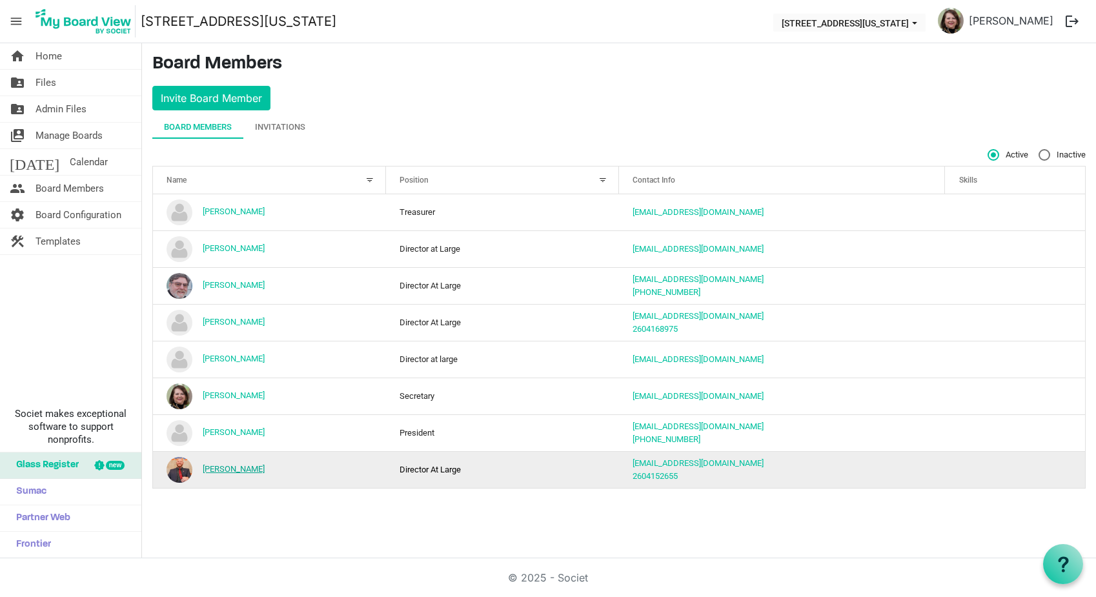
click at [222, 469] on link "[PERSON_NAME]" at bounding box center [234, 469] width 62 height 10
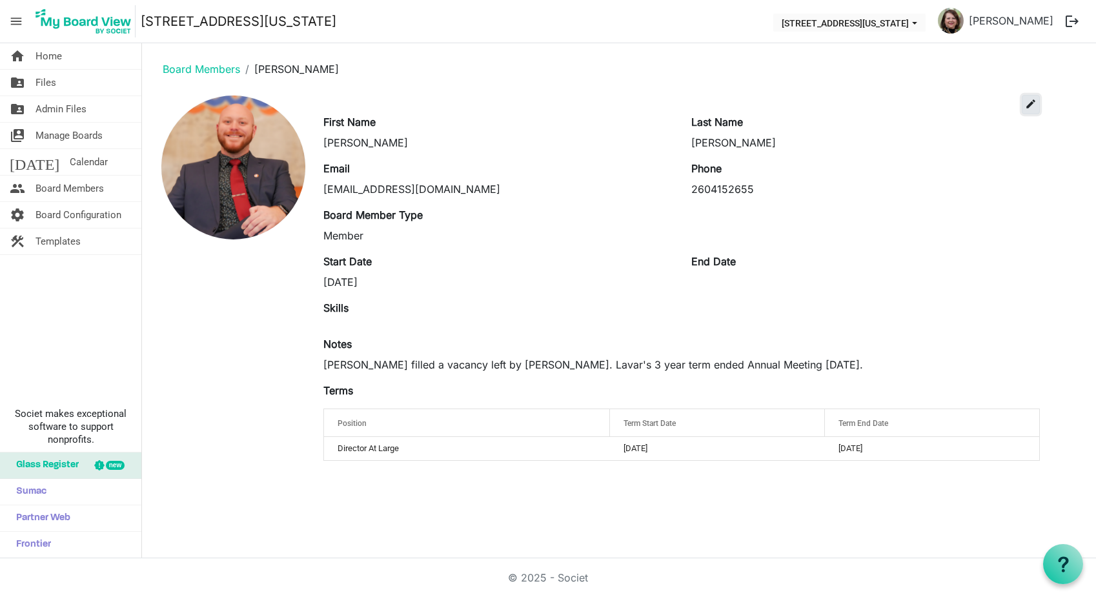
click at [1032, 105] on span "edit" at bounding box center [1031, 104] width 12 height 12
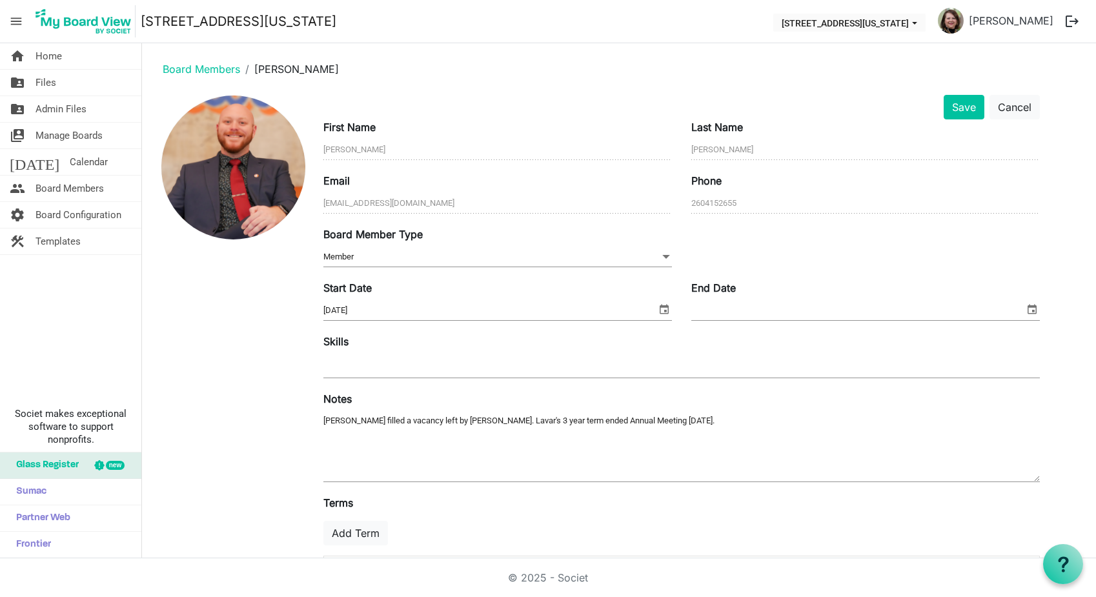
click at [330, 256] on span "Member Member" at bounding box center [497, 257] width 349 height 20
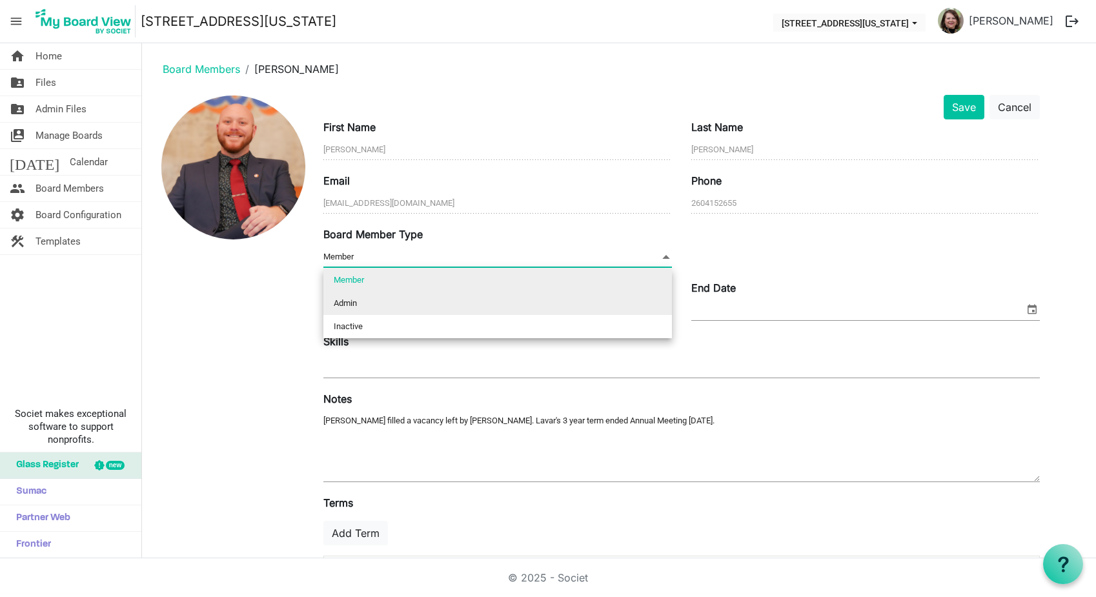
click at [352, 305] on li "Admin" at bounding box center [497, 303] width 349 height 23
type input "Admin"
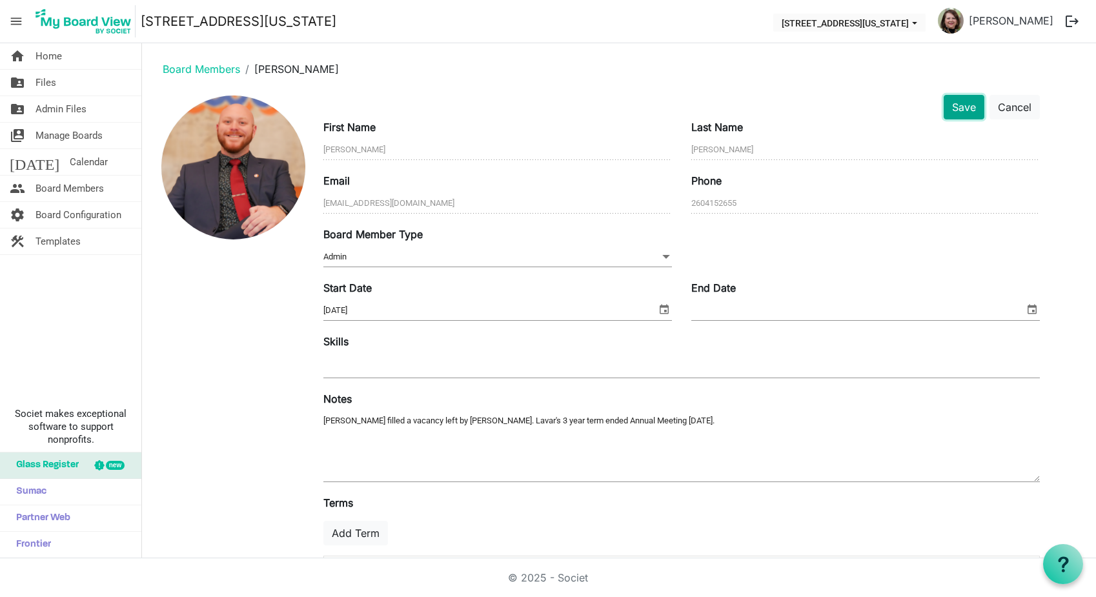
click at [967, 105] on button "Save" at bounding box center [964, 107] width 41 height 25
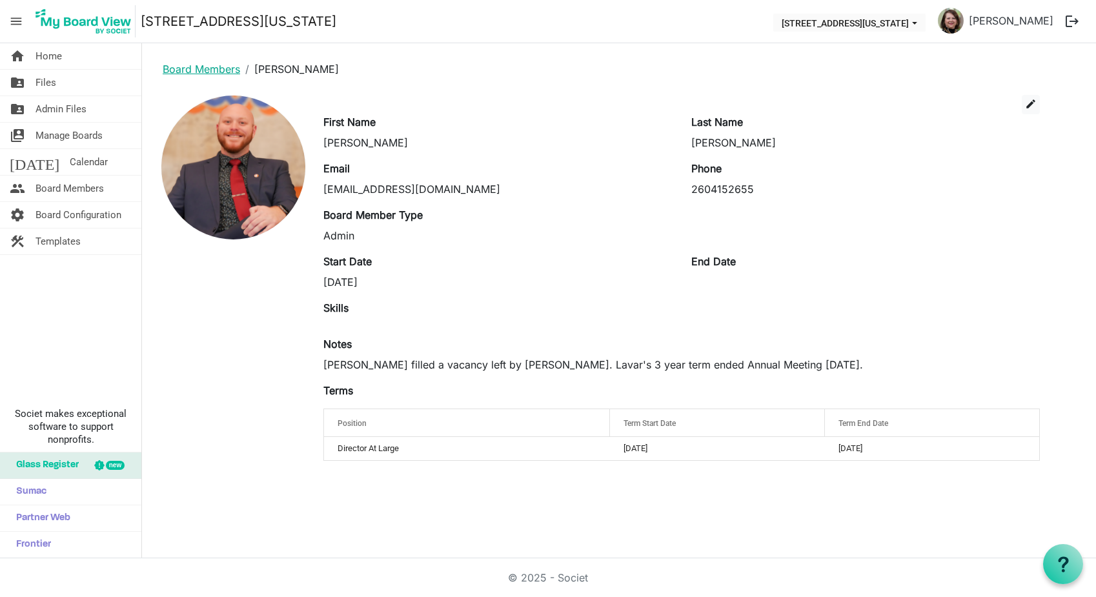
click at [182, 68] on link "Board Members" at bounding box center [201, 69] width 77 height 13
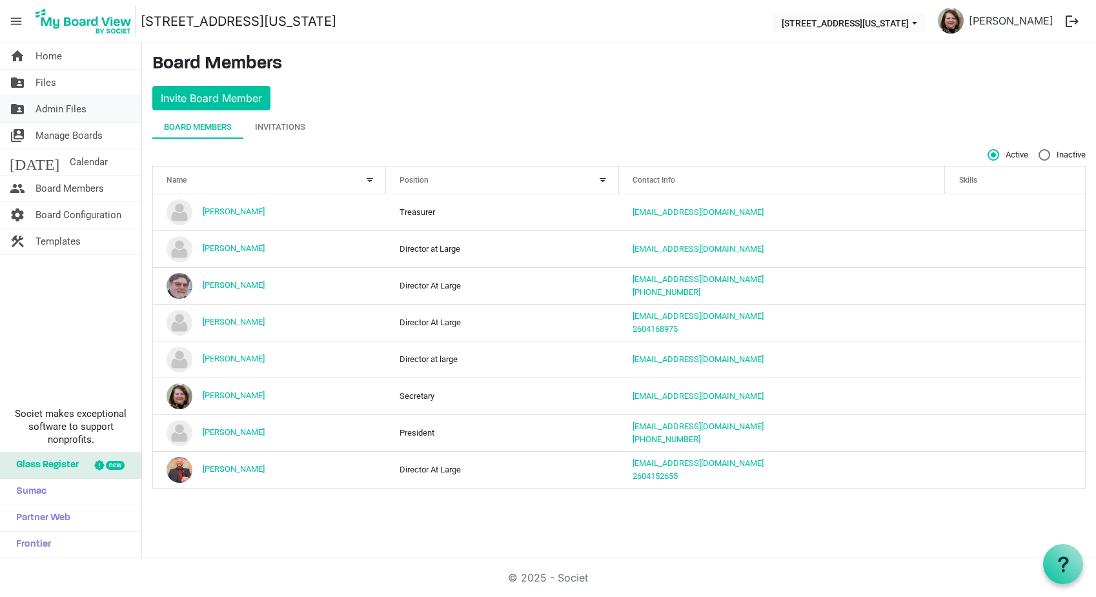
click at [52, 110] on span "Admin Files" at bounding box center [61, 109] width 51 height 26
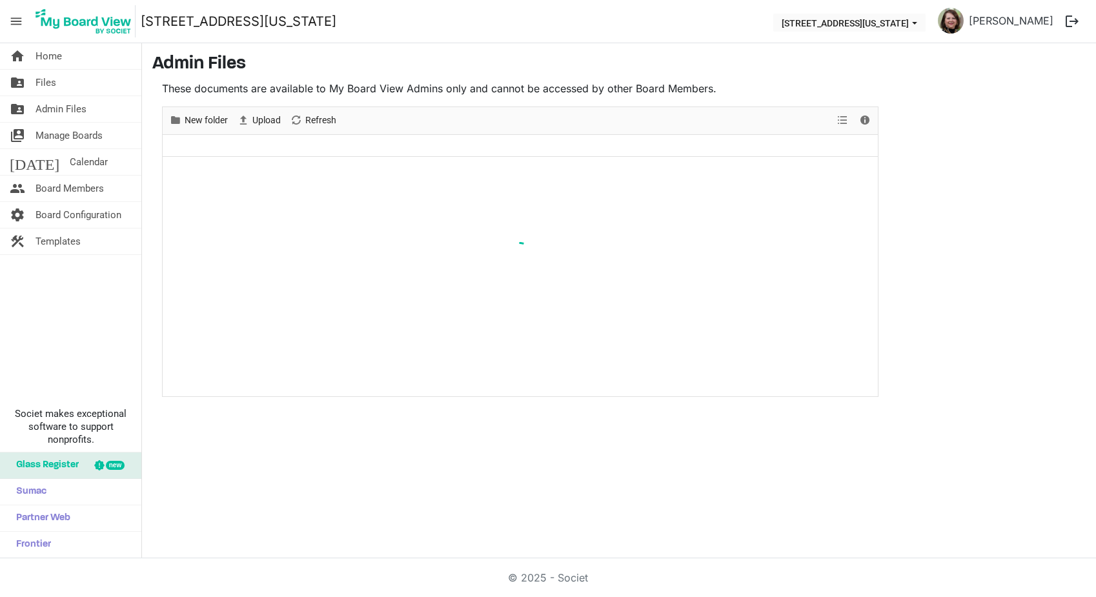
click at [60, 110] on span "Admin Files" at bounding box center [61, 109] width 51 height 26
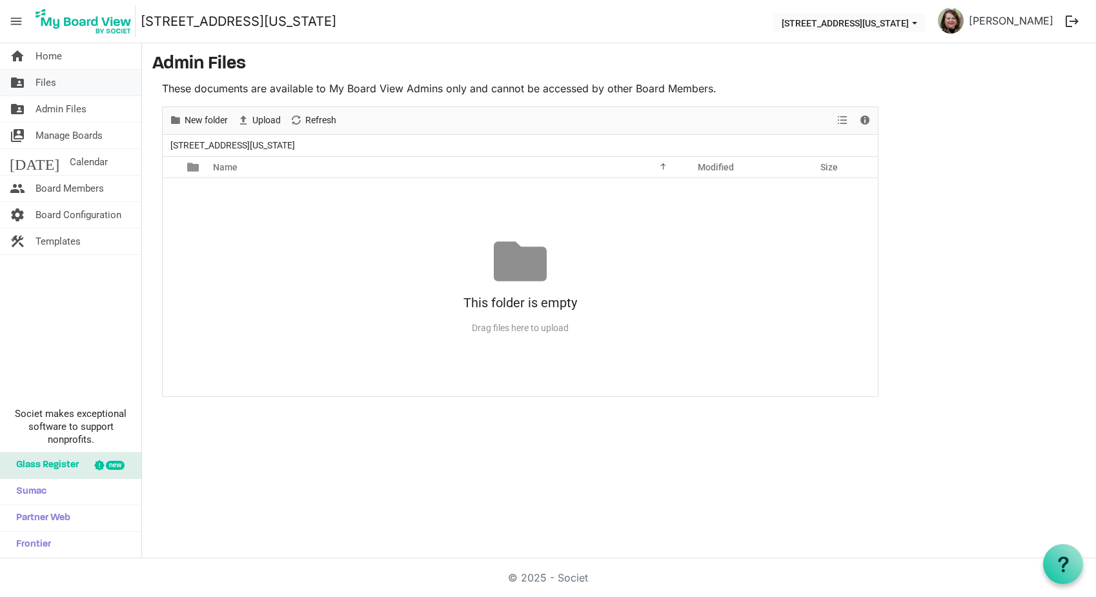
click at [40, 83] on span "Files" at bounding box center [46, 83] width 21 height 26
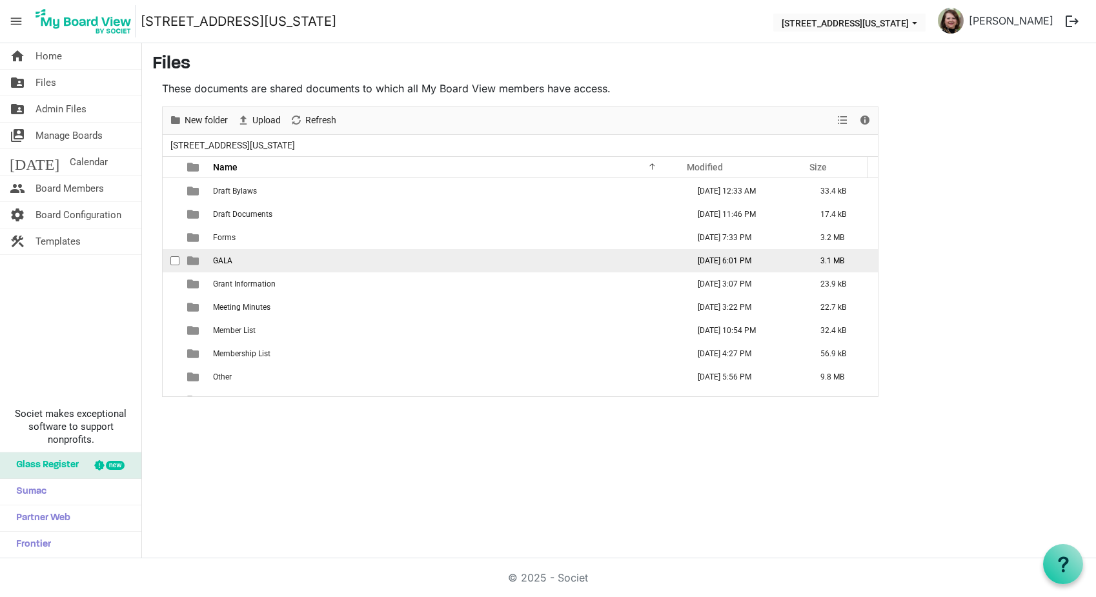
scroll to position [323, 0]
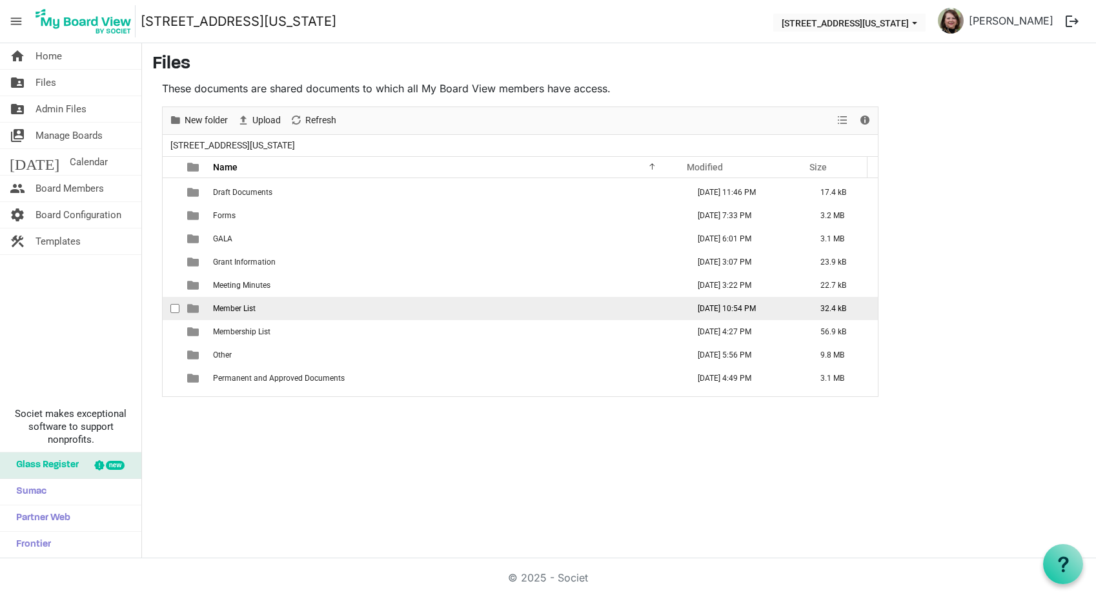
click at [239, 305] on span "Member List" at bounding box center [234, 308] width 43 height 9
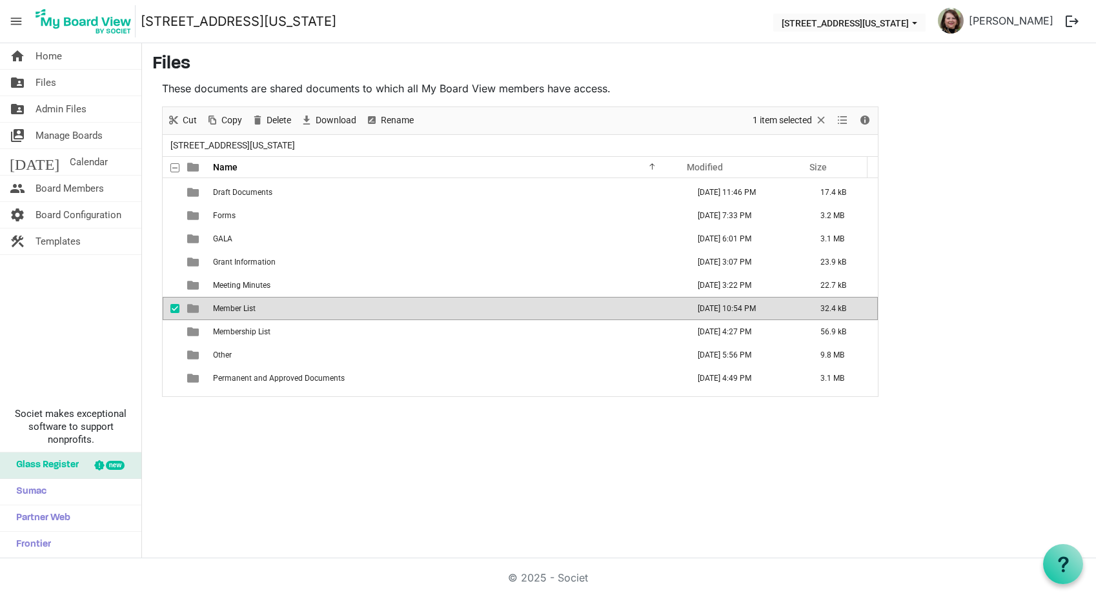
click at [239, 305] on span "Member List" at bounding box center [234, 308] width 43 height 9
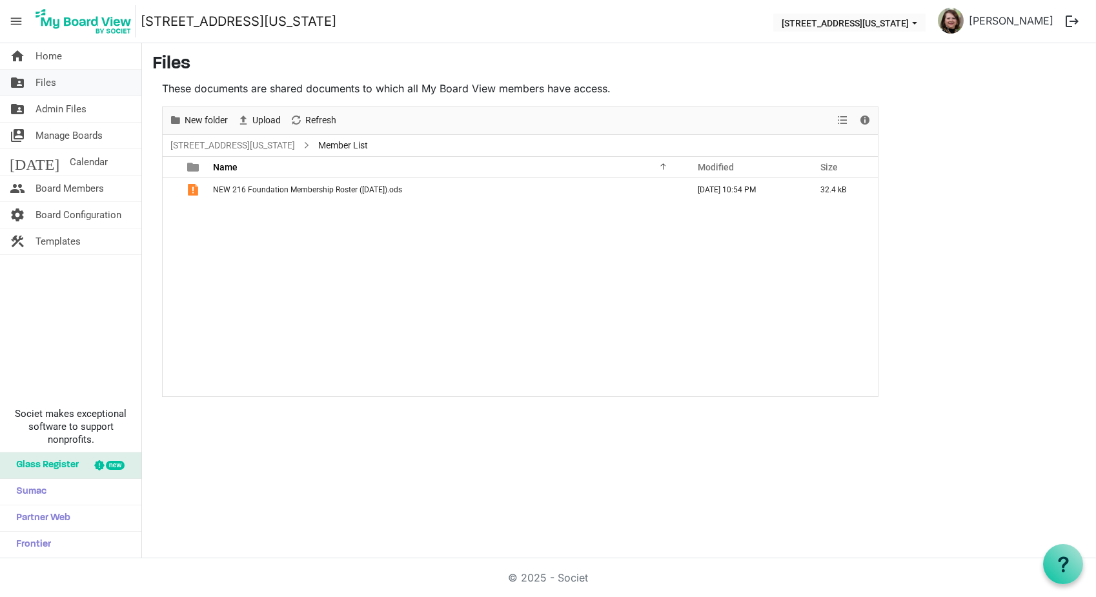
click at [43, 82] on span "Files" at bounding box center [46, 83] width 21 height 26
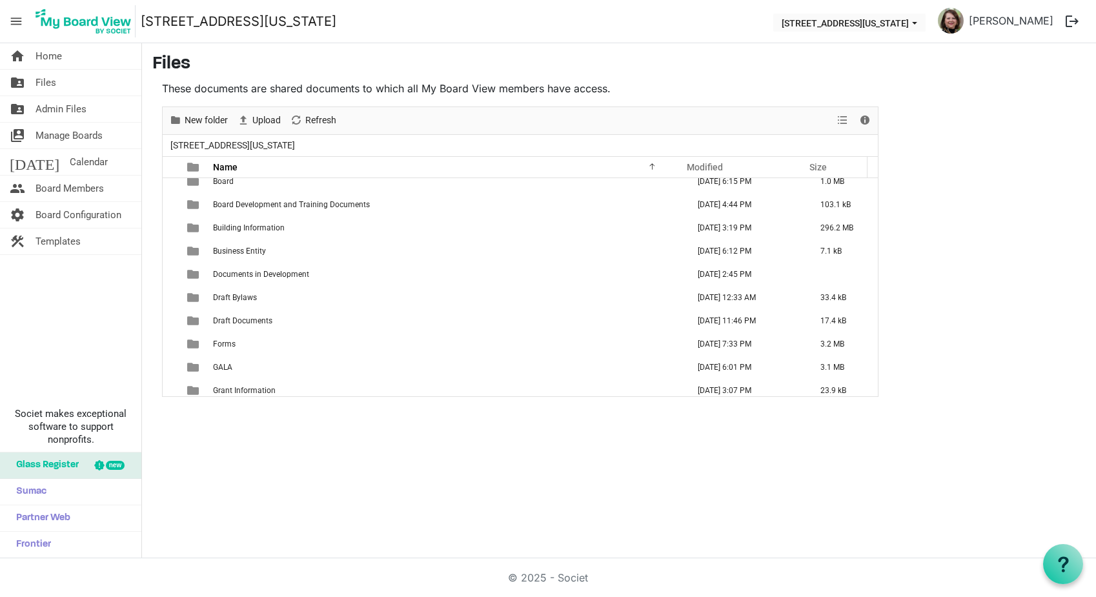
scroll to position [323, 0]
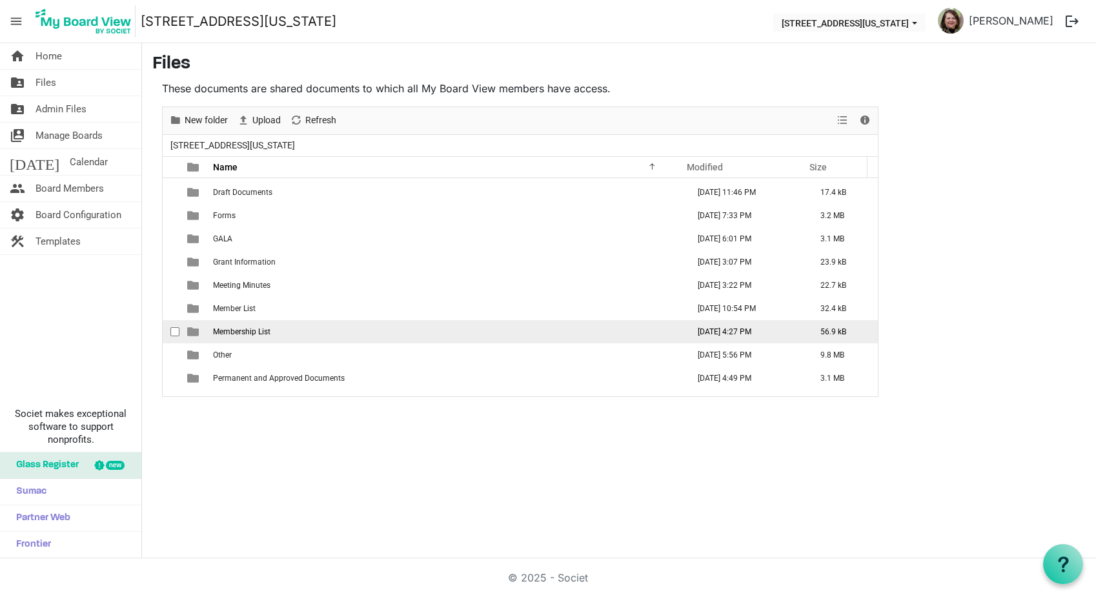
click at [250, 329] on span "Membership List" at bounding box center [241, 331] width 57 height 9
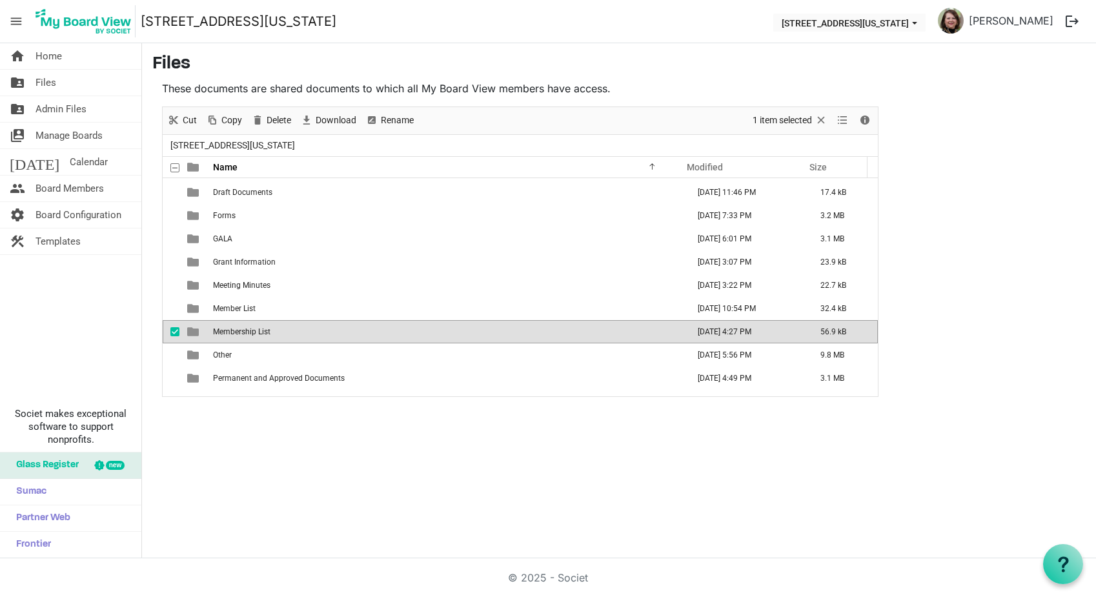
click at [250, 329] on span "Membership List" at bounding box center [241, 331] width 57 height 9
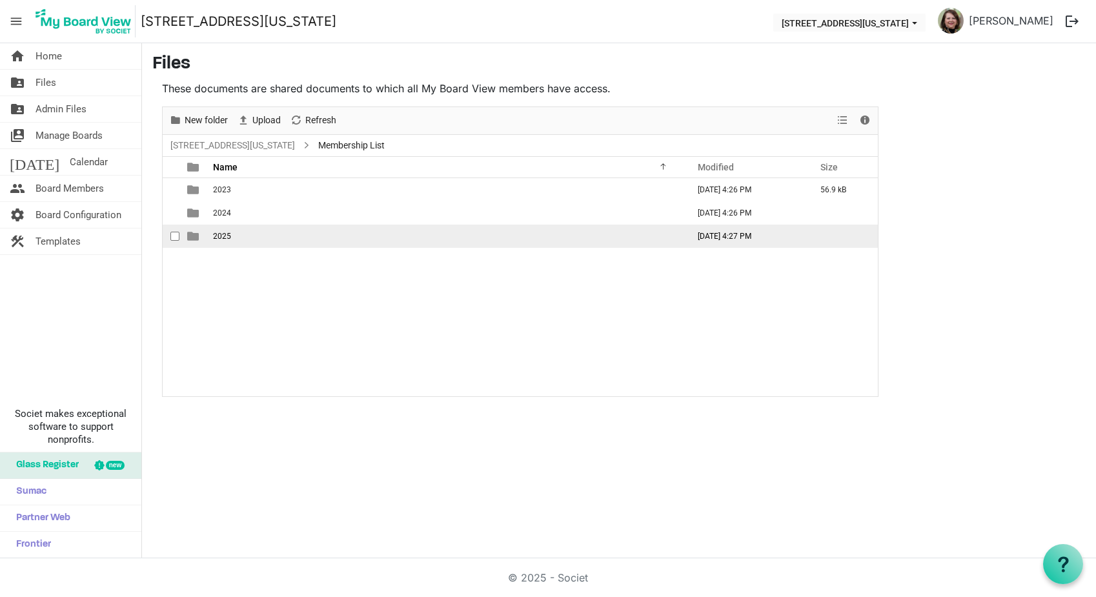
click at [234, 240] on td "2025" at bounding box center [446, 236] width 475 height 23
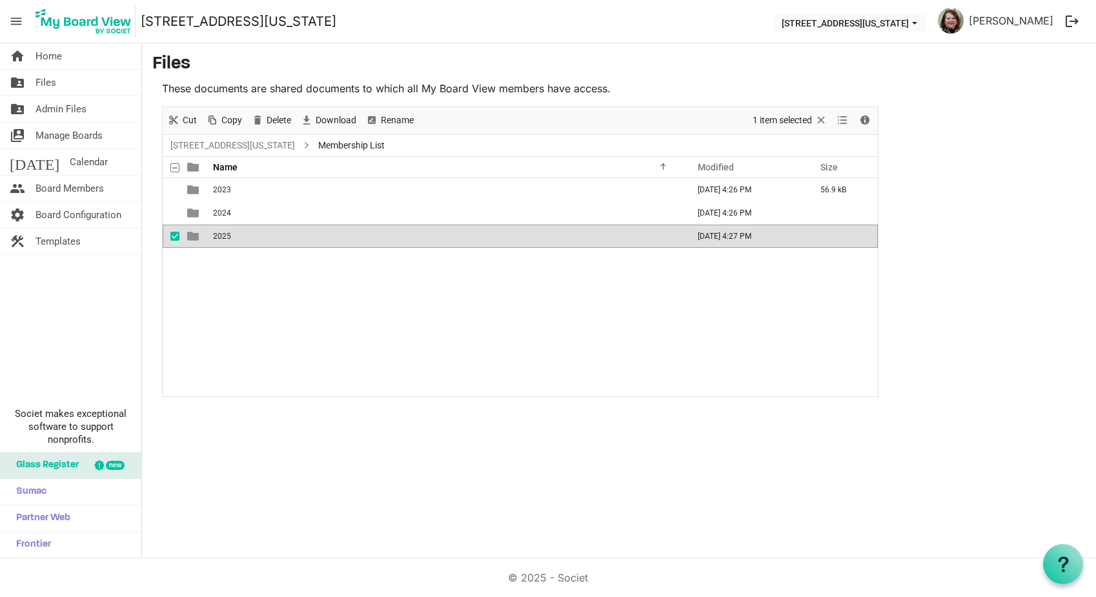
click at [234, 240] on td "2025" at bounding box center [446, 236] width 475 height 23
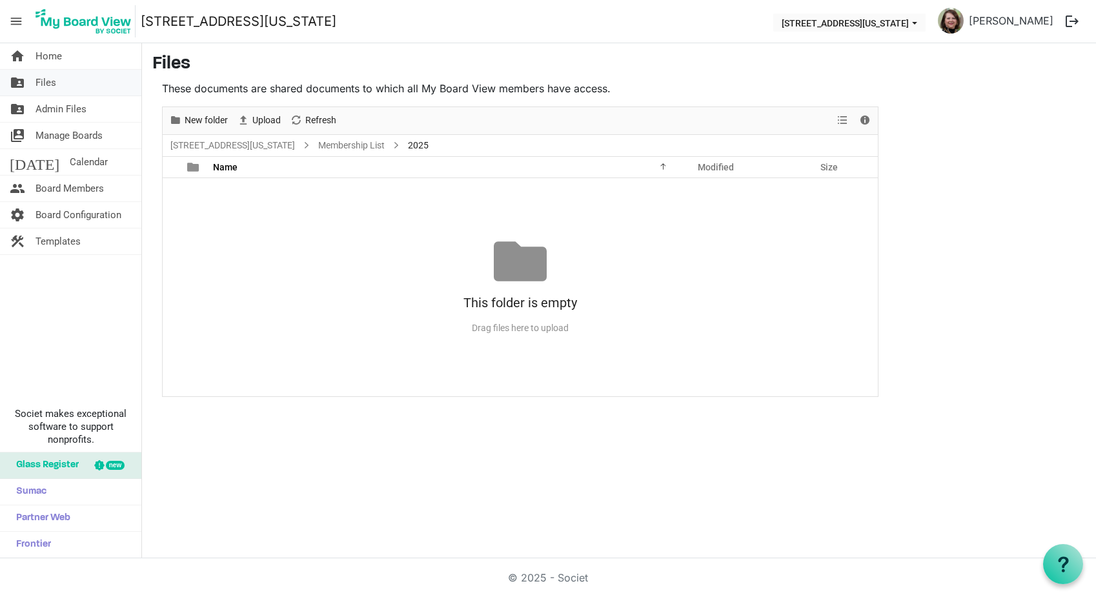
click at [45, 79] on span "Files" at bounding box center [46, 83] width 21 height 26
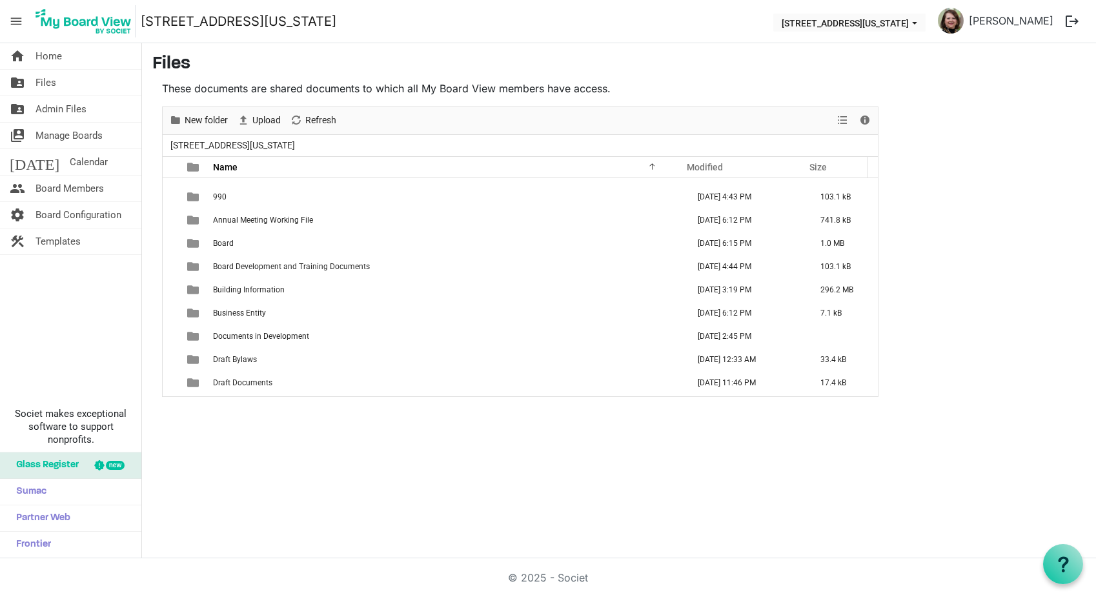
scroll to position [323, 0]
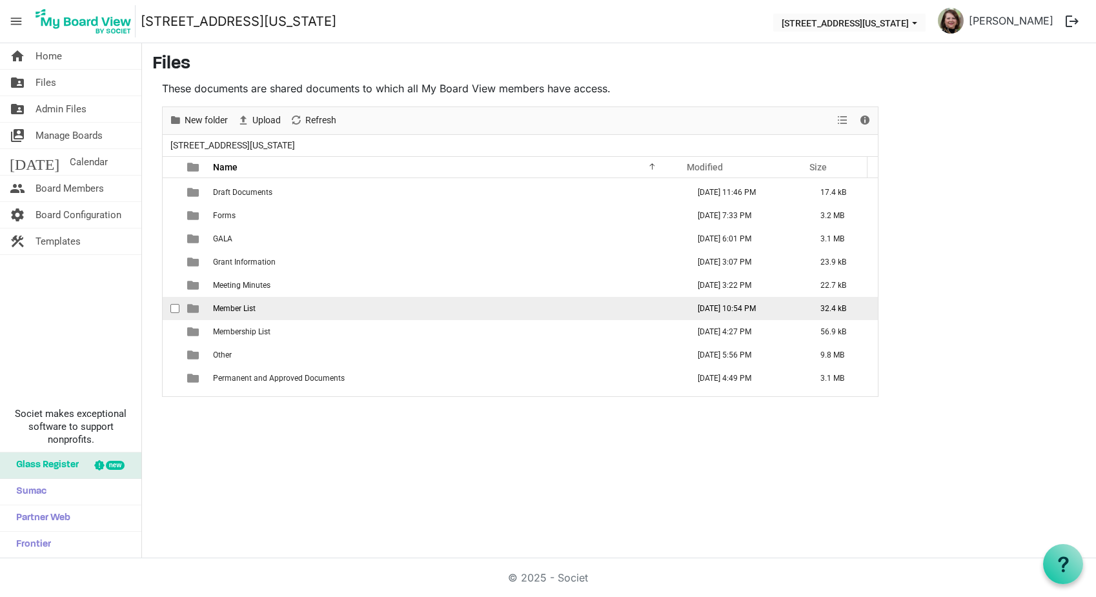
click at [238, 309] on span "Member List" at bounding box center [234, 308] width 43 height 9
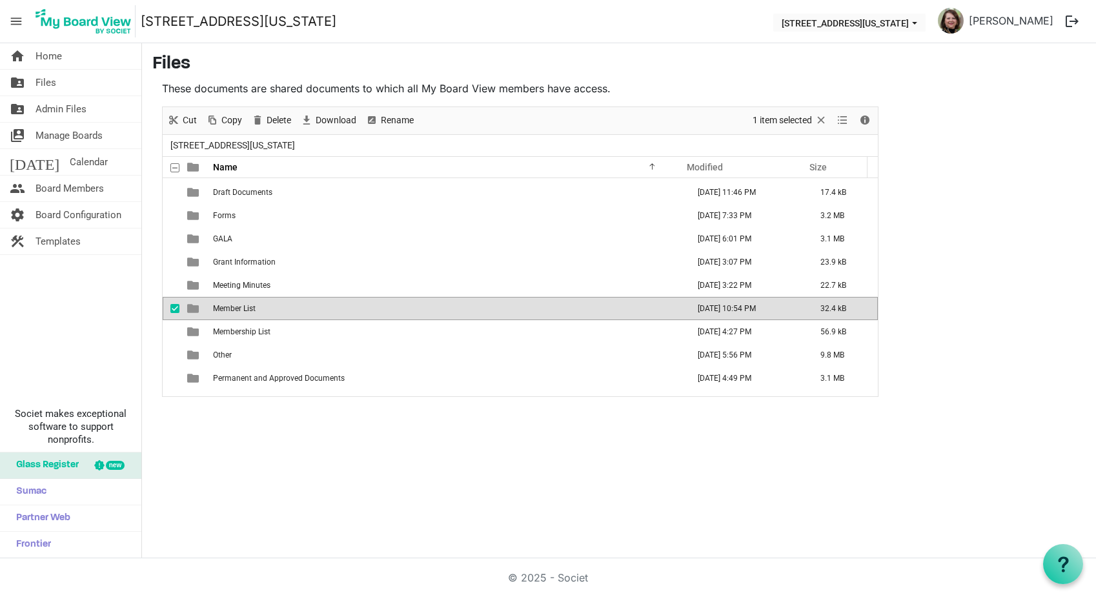
click at [238, 309] on span "Member List" at bounding box center [234, 308] width 43 height 9
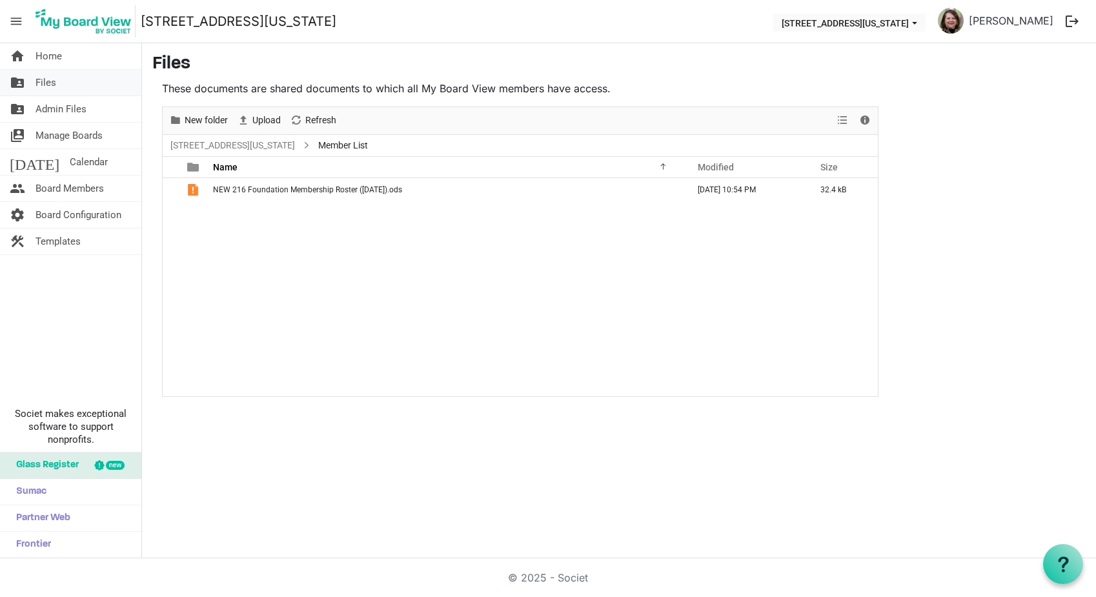
click at [45, 81] on span "Files" at bounding box center [46, 83] width 21 height 26
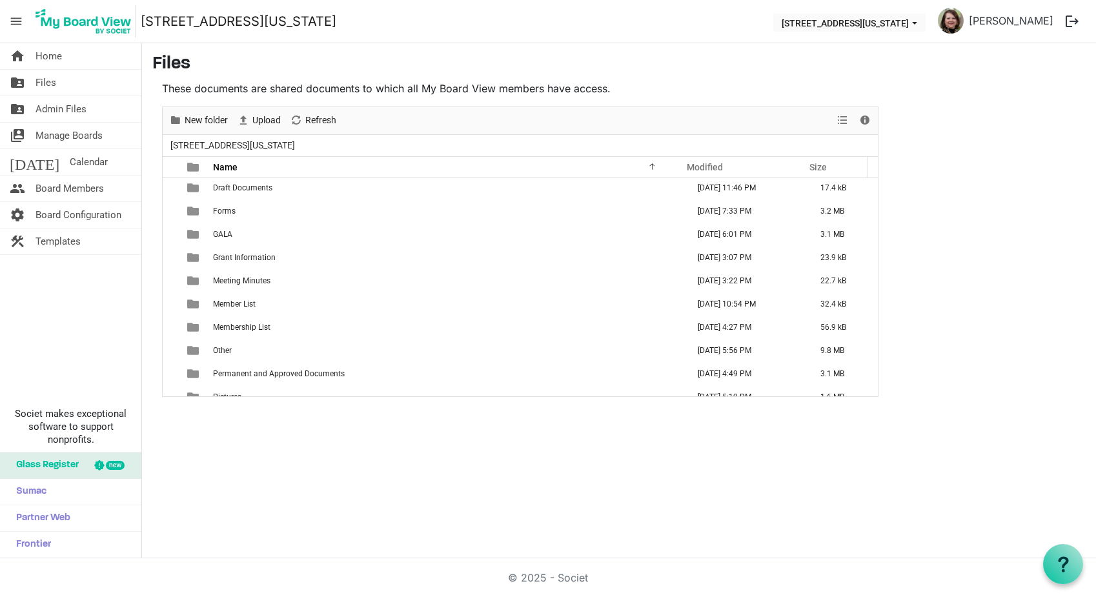
scroll to position [340, 0]
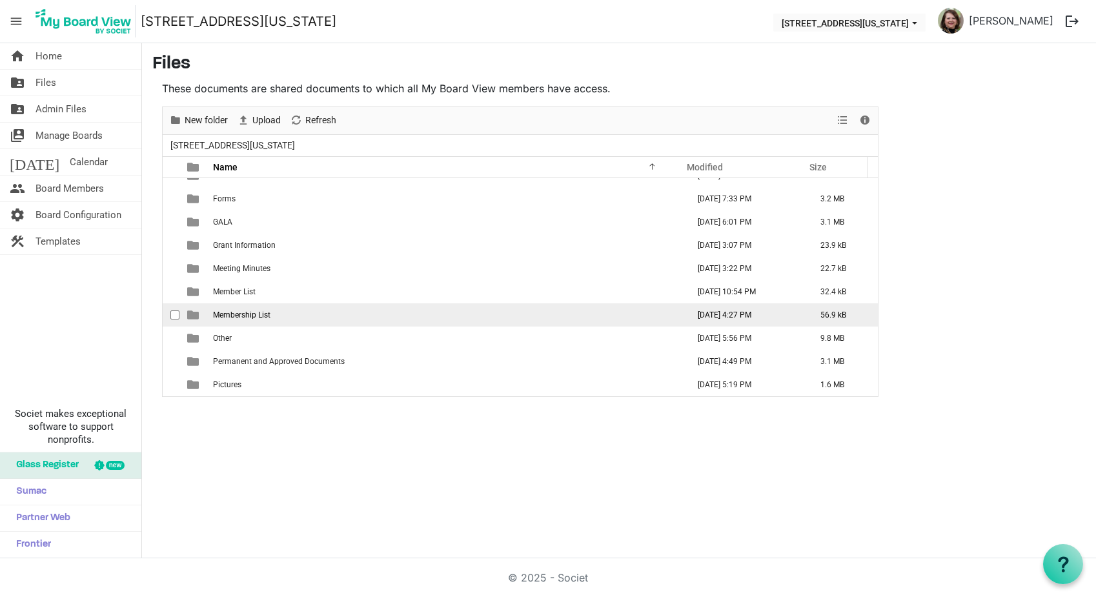
click at [234, 318] on span "Membership List" at bounding box center [241, 315] width 57 height 9
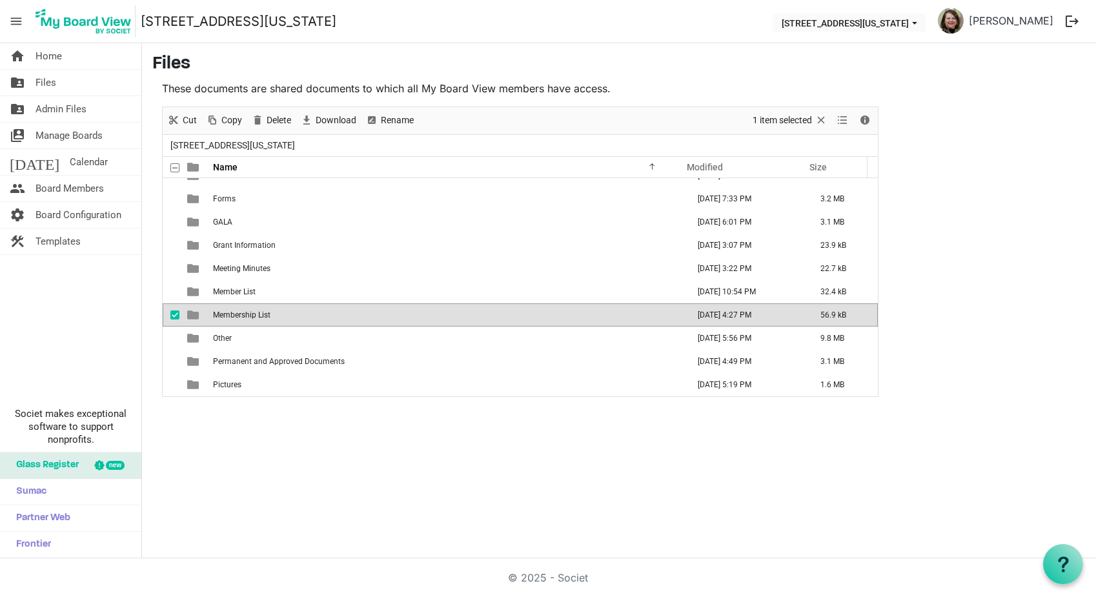
click at [234, 318] on span "Membership List" at bounding box center [241, 315] width 57 height 9
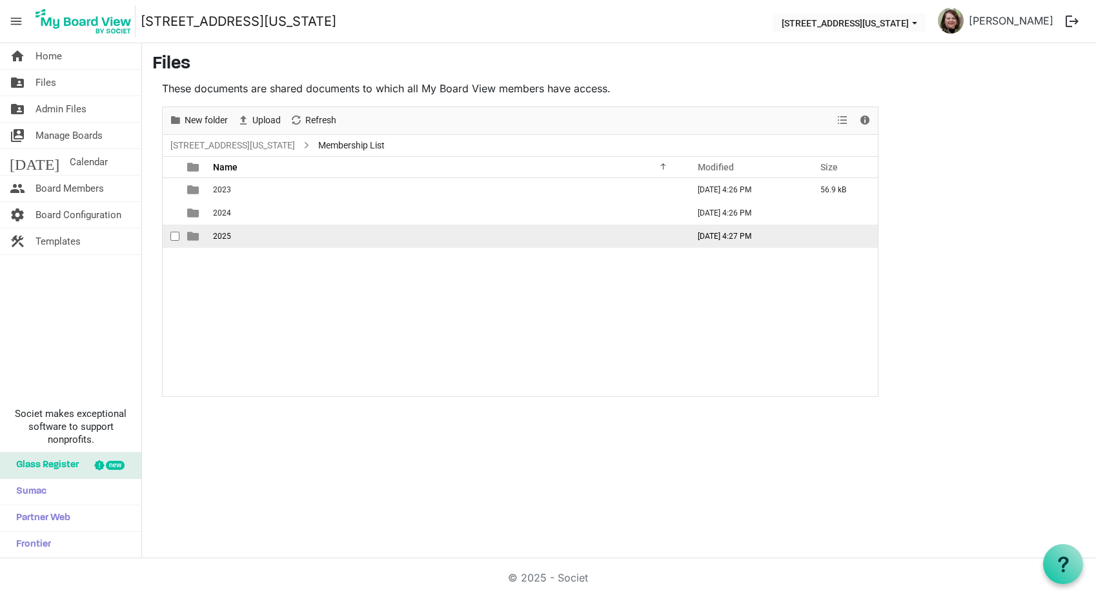
click at [221, 234] on span "2025" at bounding box center [222, 236] width 18 height 9
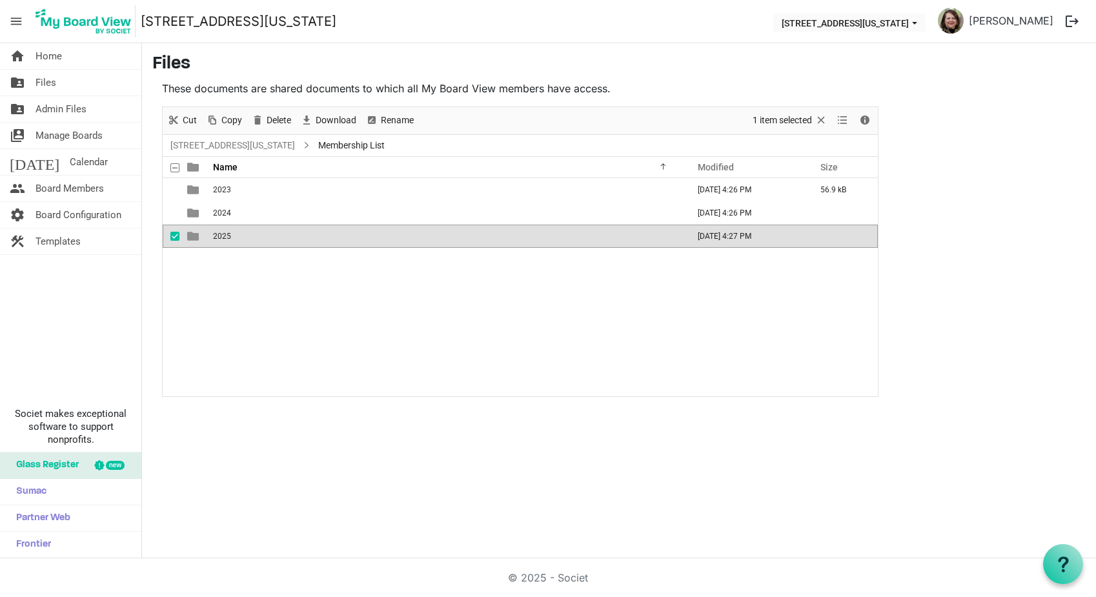
click at [221, 234] on span "2025" at bounding box center [222, 236] width 18 height 9
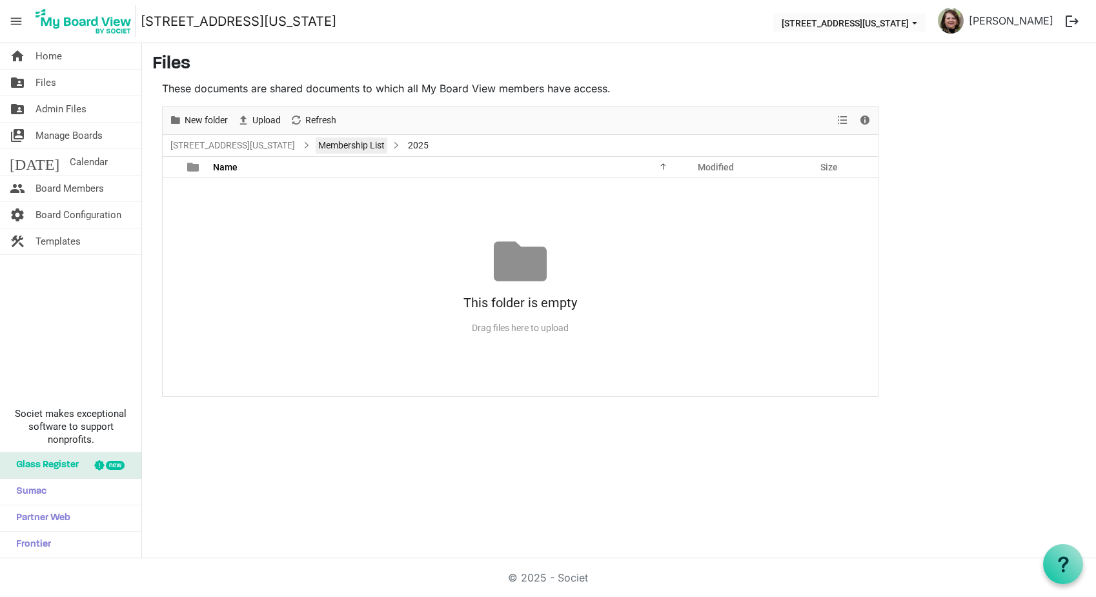
click at [316, 146] on link "Membership List" at bounding box center [352, 146] width 72 height 16
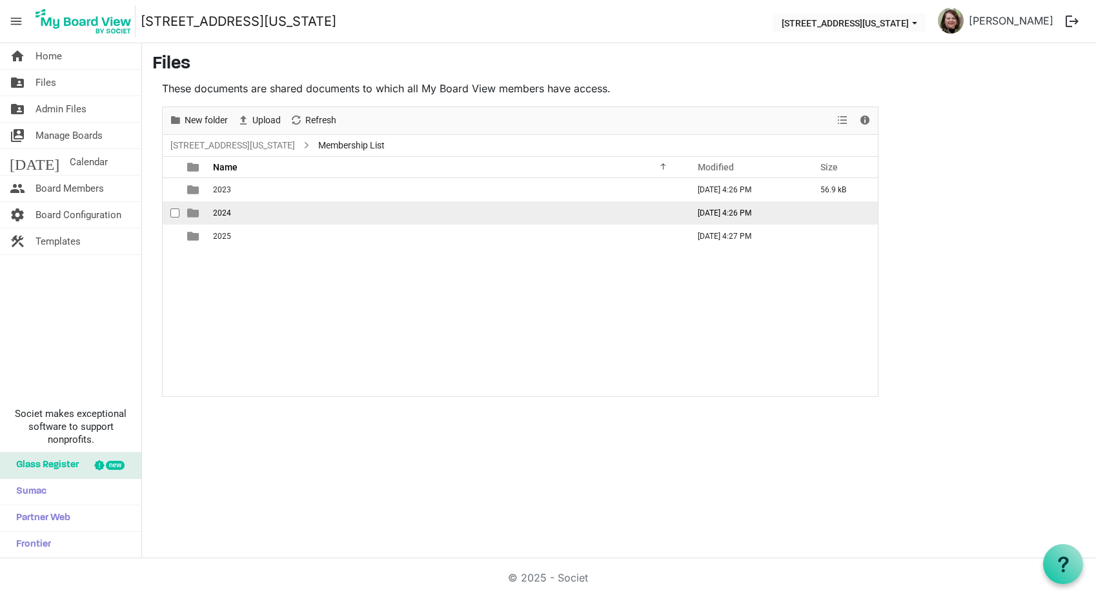
click at [224, 212] on span "2024" at bounding box center [222, 213] width 18 height 9
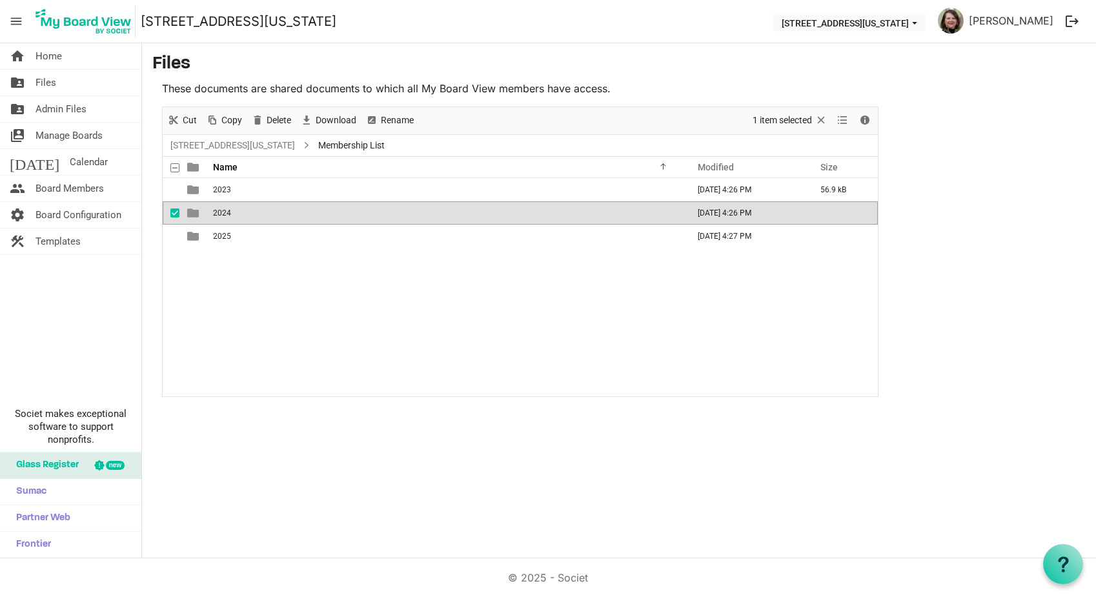
click at [224, 212] on span "2024" at bounding box center [222, 213] width 18 height 9
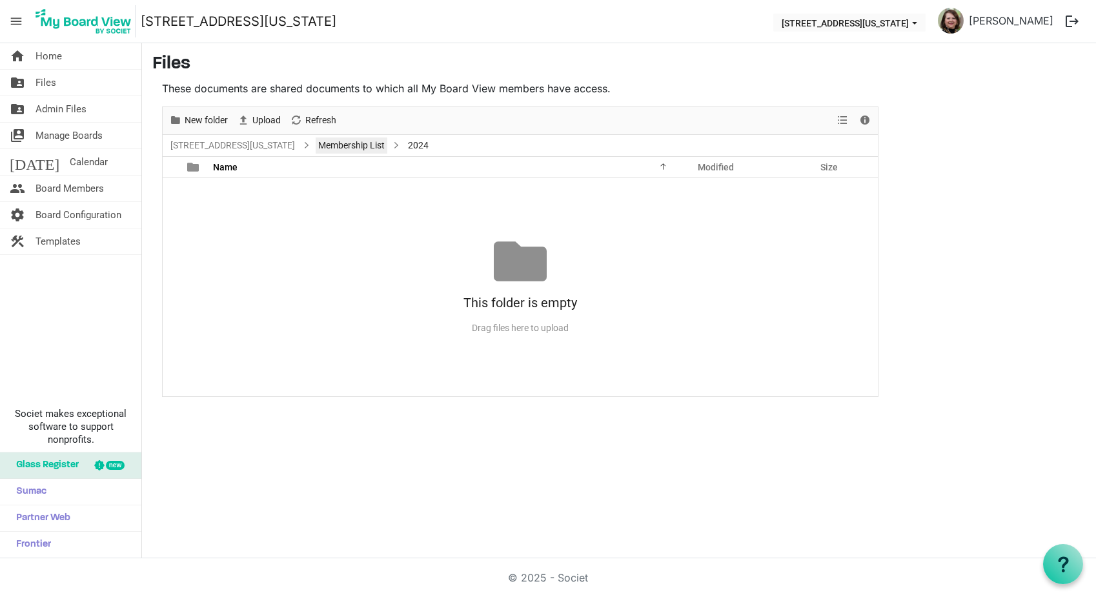
click at [321, 141] on link "Membership List" at bounding box center [352, 146] width 72 height 16
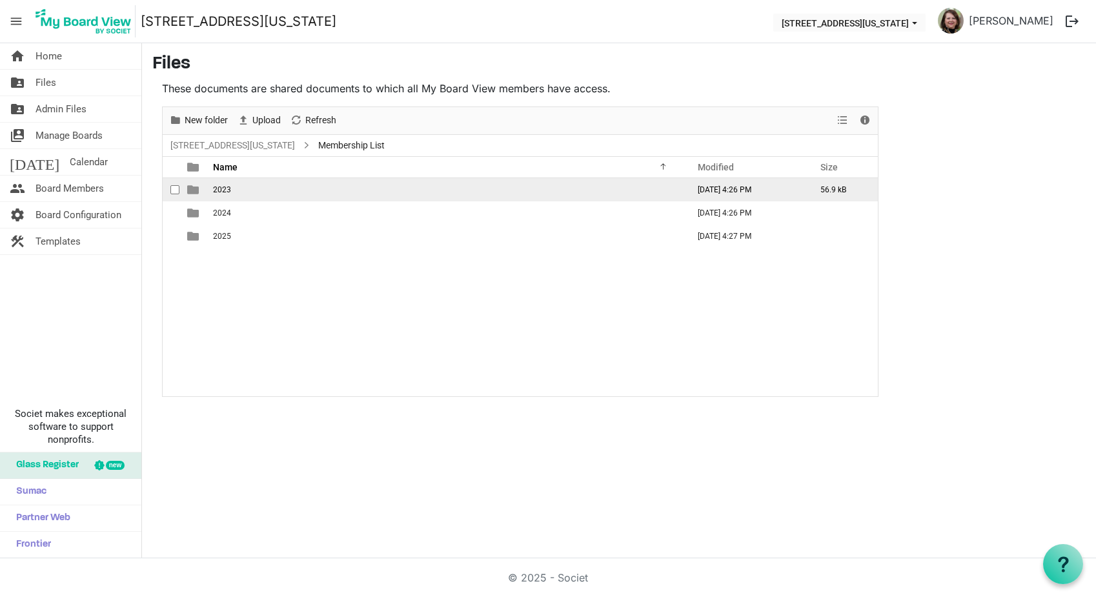
click at [228, 190] on span "2023" at bounding box center [222, 189] width 18 height 9
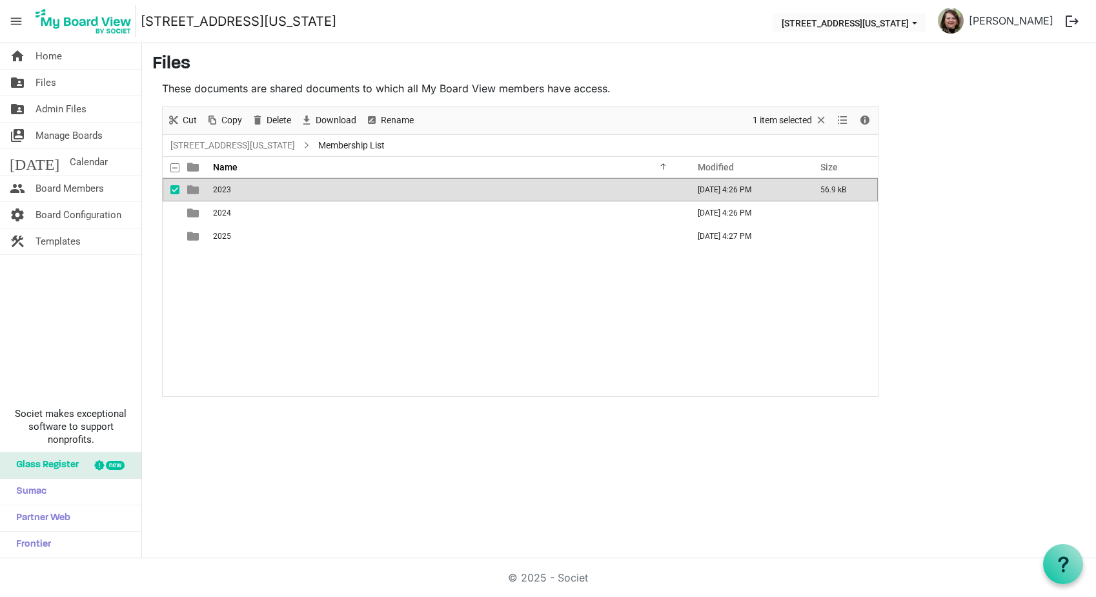
click at [228, 190] on span "2023" at bounding box center [222, 189] width 18 height 9
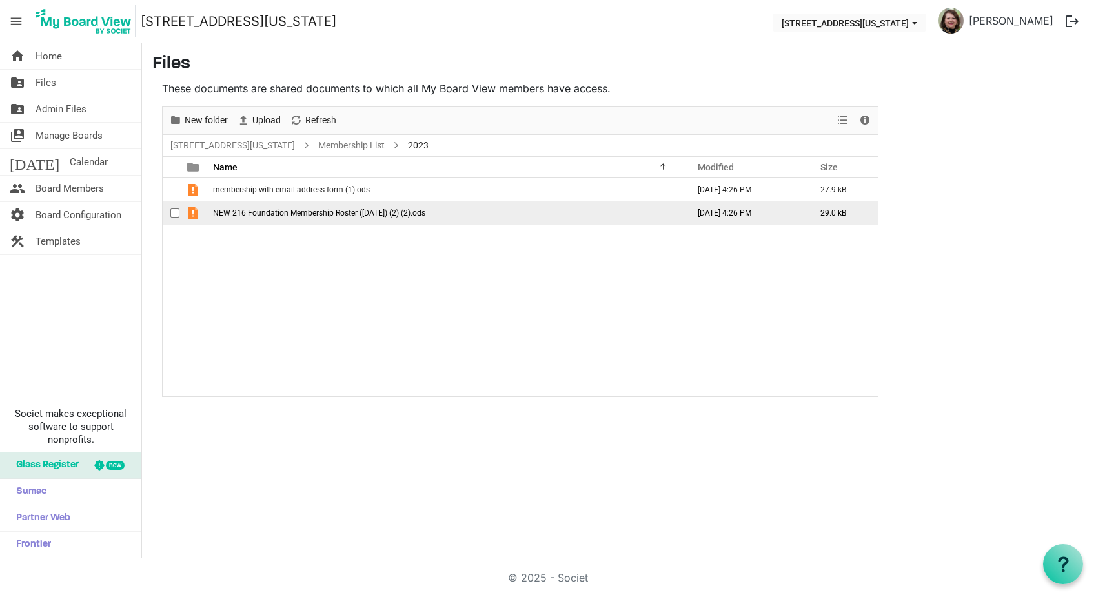
click at [265, 212] on span "NEW 216 Foundation Membership Roster ([DATE]) (2) (2).ods" at bounding box center [319, 213] width 212 height 9
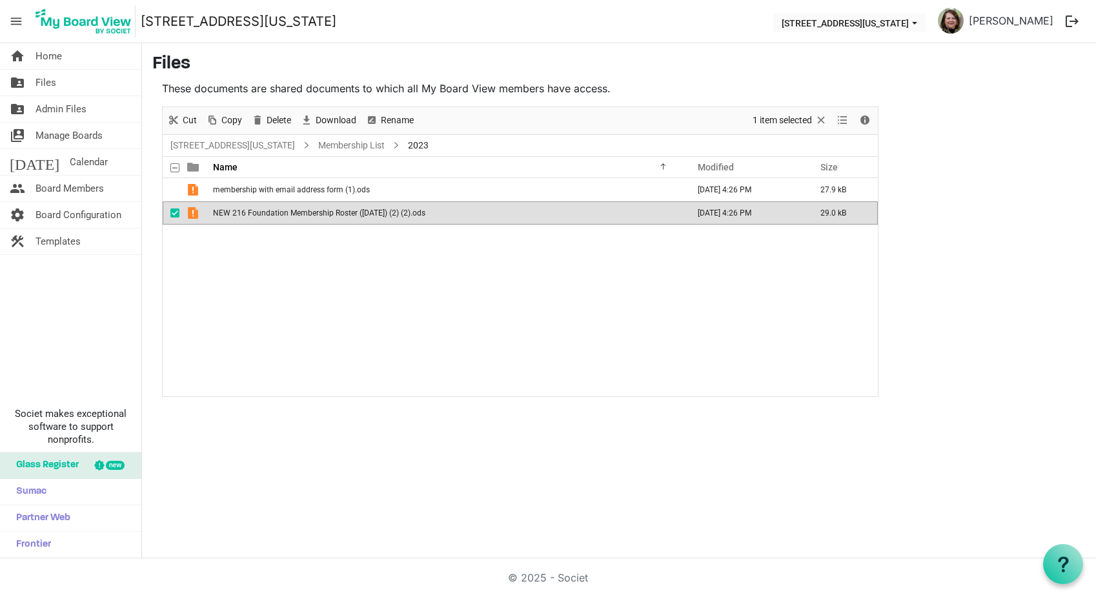
click at [265, 212] on span "NEW 216 Foundation Membership Roster ([DATE]) (2) (2).ods" at bounding box center [319, 213] width 212 height 9
click at [47, 83] on span "Files" at bounding box center [46, 83] width 21 height 26
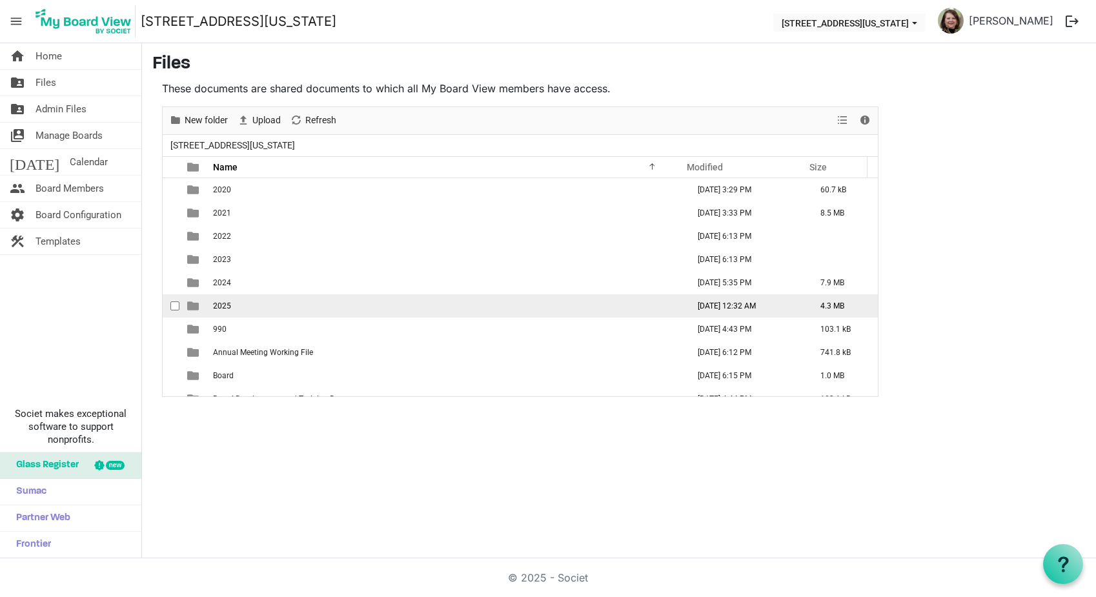
click at [245, 303] on td "2025" at bounding box center [446, 305] width 475 height 23
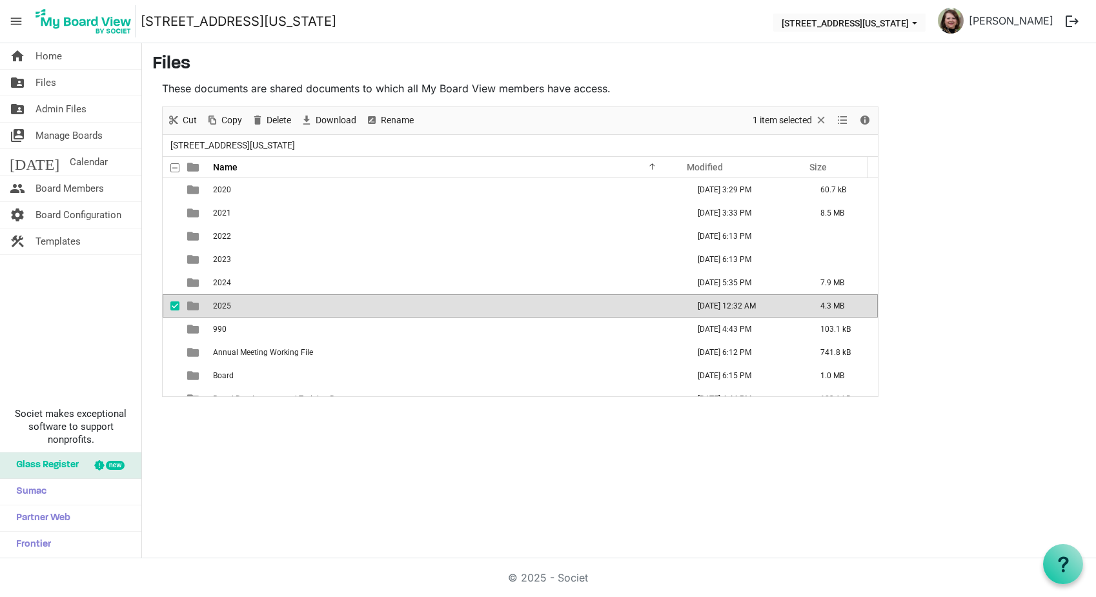
click at [245, 303] on td "2025" at bounding box center [446, 305] width 475 height 23
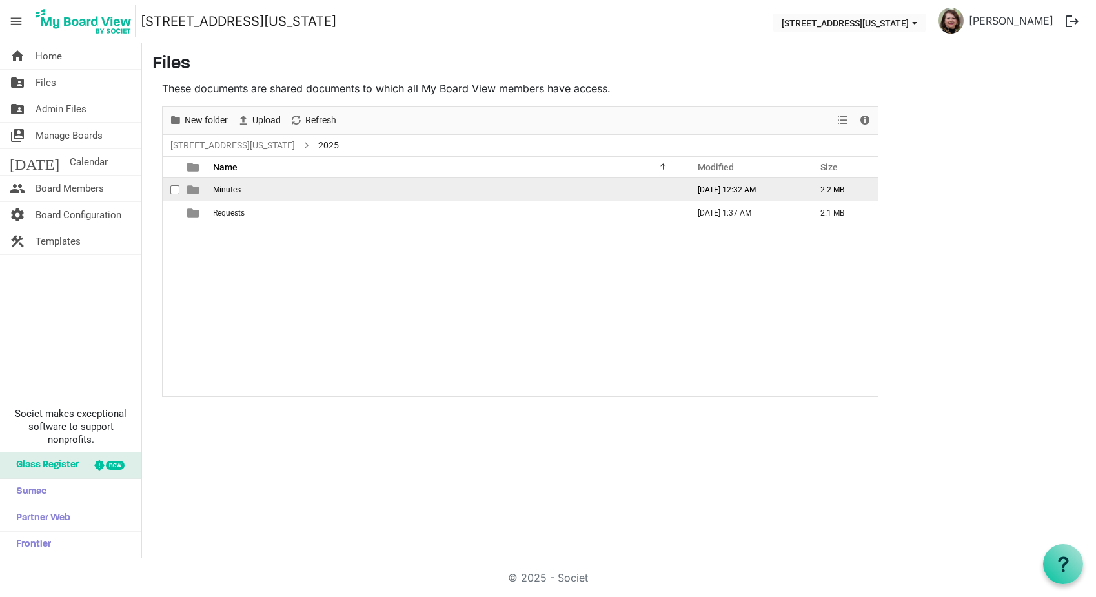
click at [223, 190] on span "Minutes" at bounding box center [227, 189] width 28 height 9
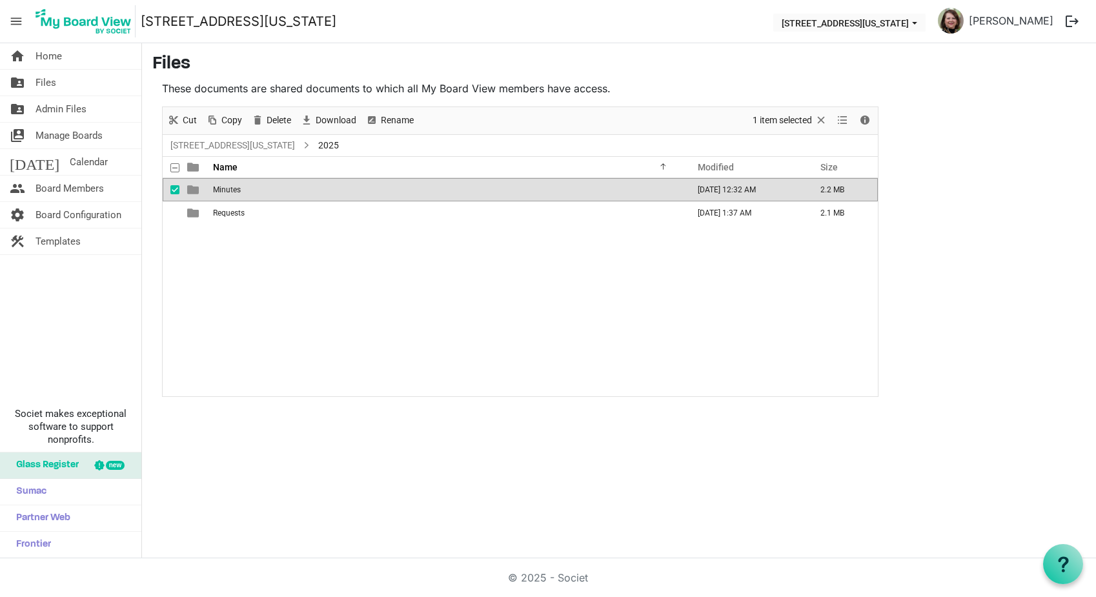
click at [223, 190] on span "Minutes" at bounding box center [227, 189] width 28 height 9
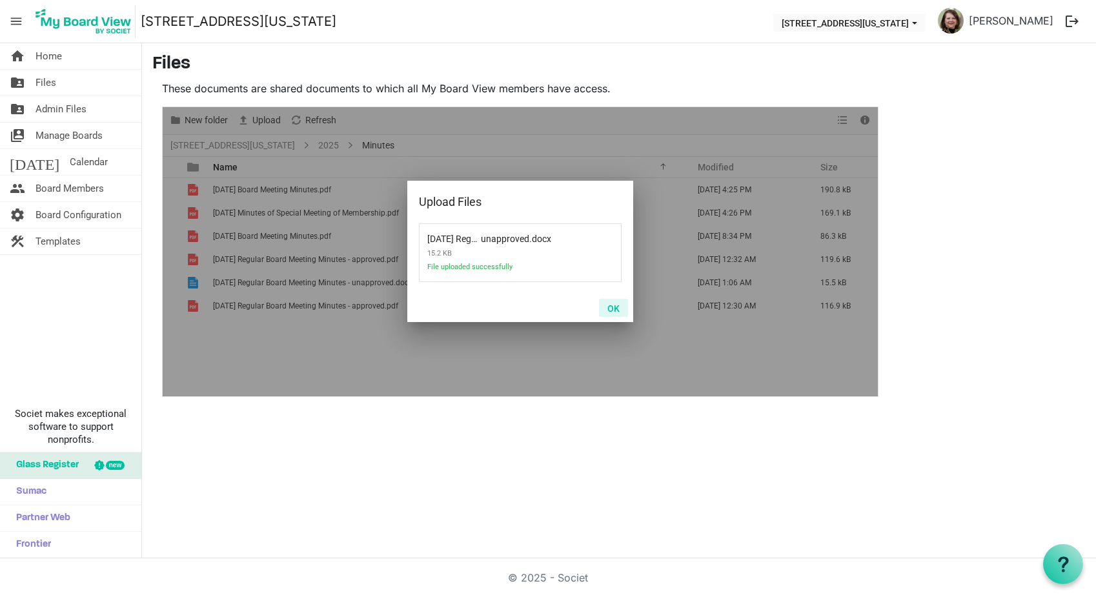
click at [611, 309] on button "OK" at bounding box center [613, 308] width 29 height 18
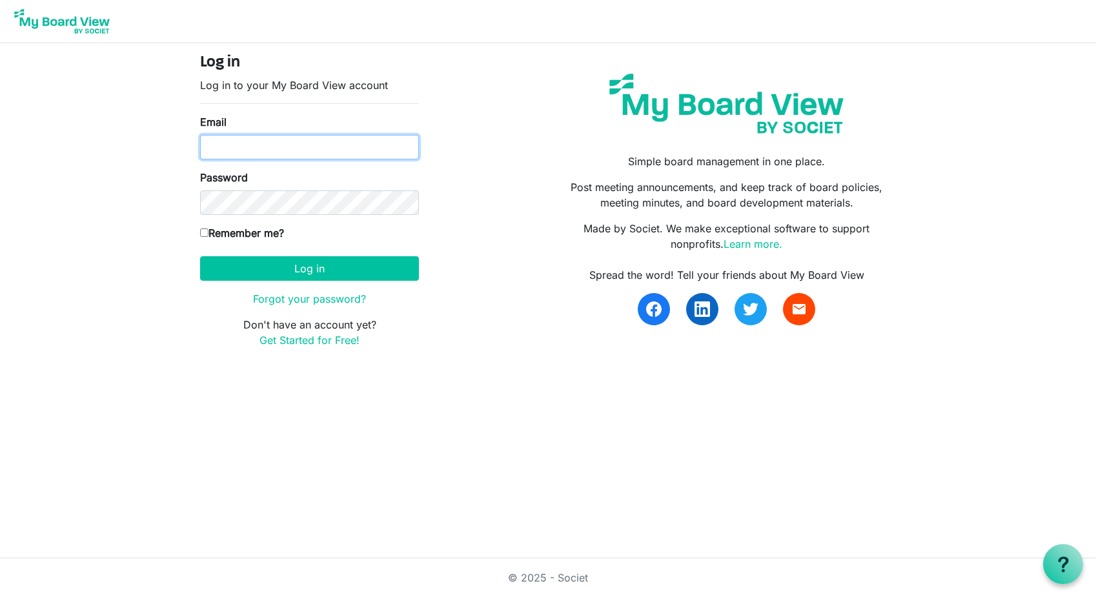
click at [241, 154] on input "Email" at bounding box center [309, 147] width 219 height 25
type input "[EMAIL_ADDRESS][DOMAIN_NAME]"
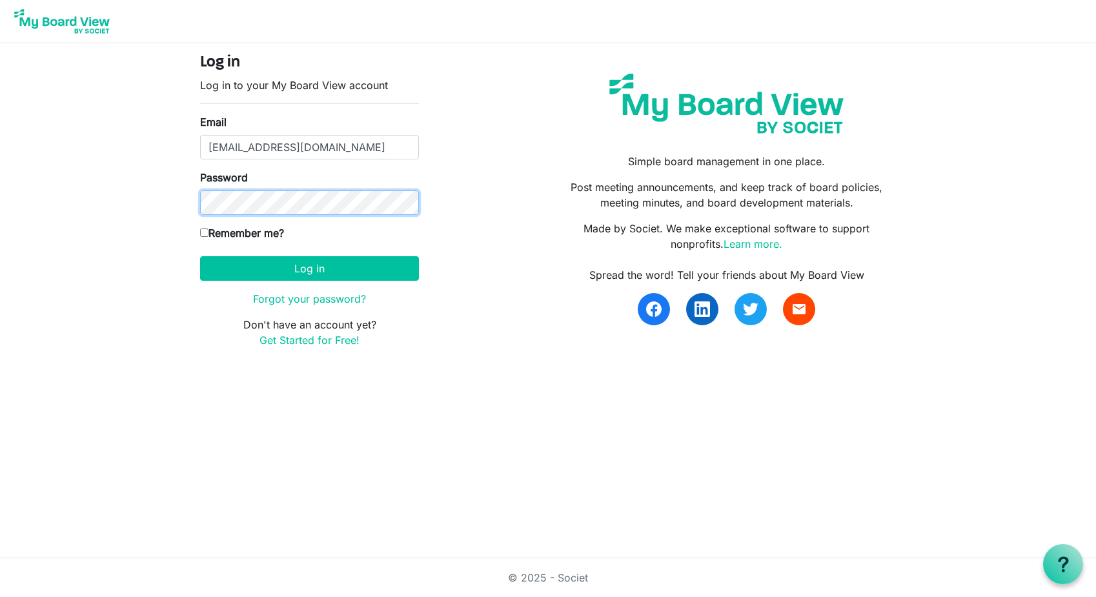
click at [200, 256] on button "Log in" at bounding box center [309, 268] width 219 height 25
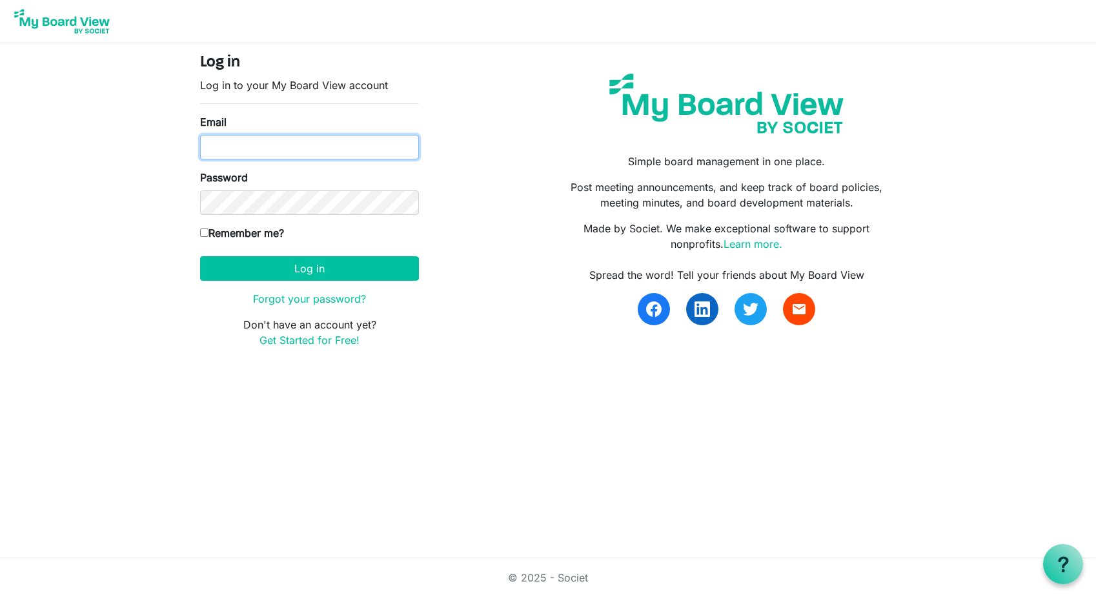
click at [269, 148] on input "Email" at bounding box center [309, 147] width 219 height 25
type input "[EMAIL_ADDRESS][DOMAIN_NAME]"
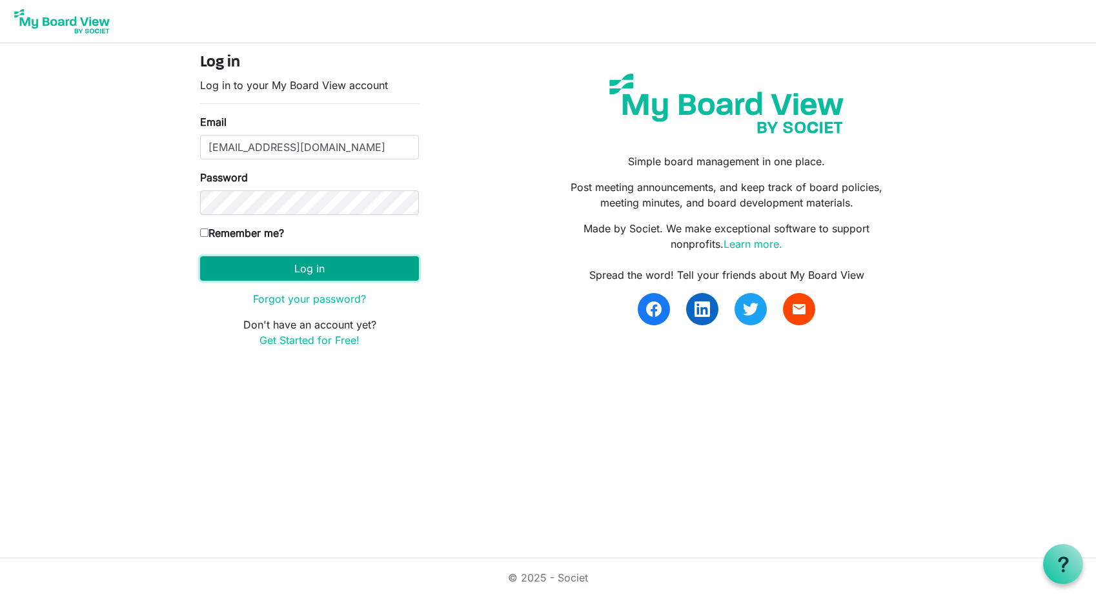
click at [304, 273] on button "Log in" at bounding box center [309, 268] width 219 height 25
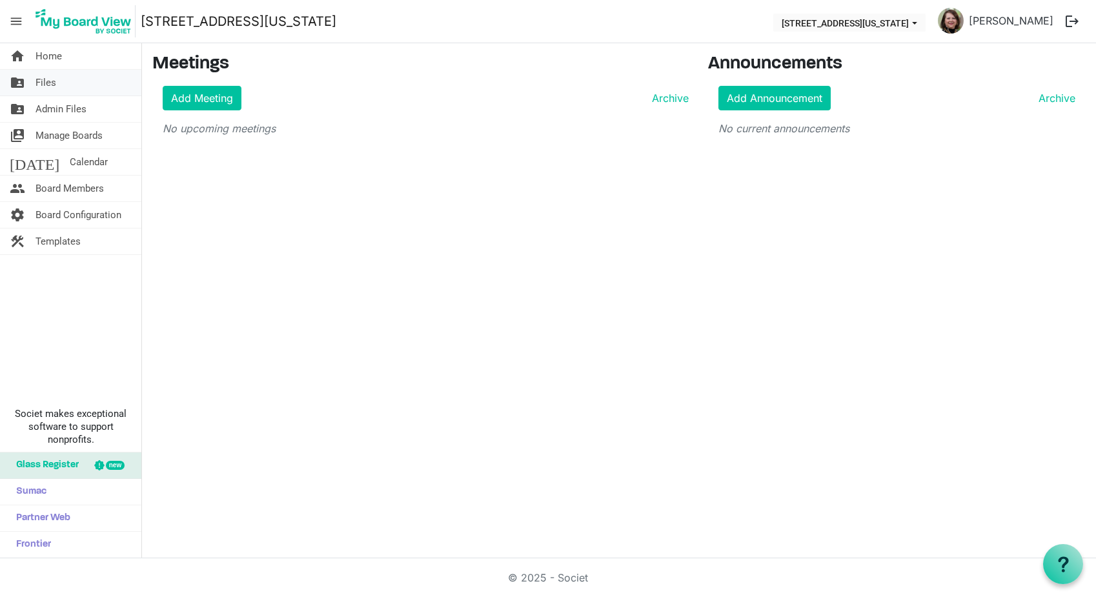
click at [45, 81] on span "Files" at bounding box center [46, 83] width 21 height 26
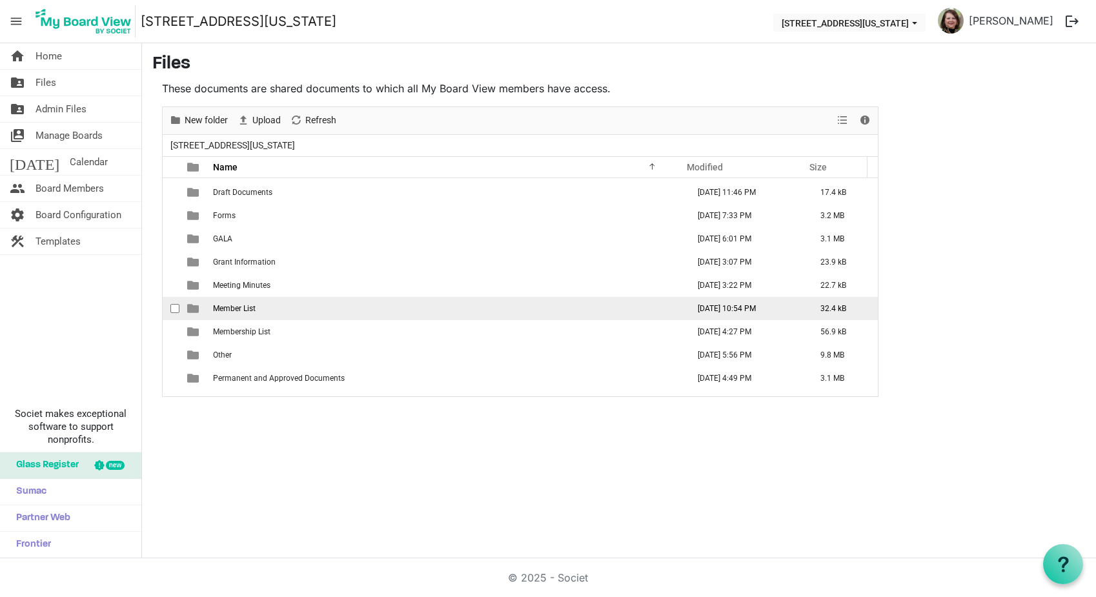
scroll to position [340, 0]
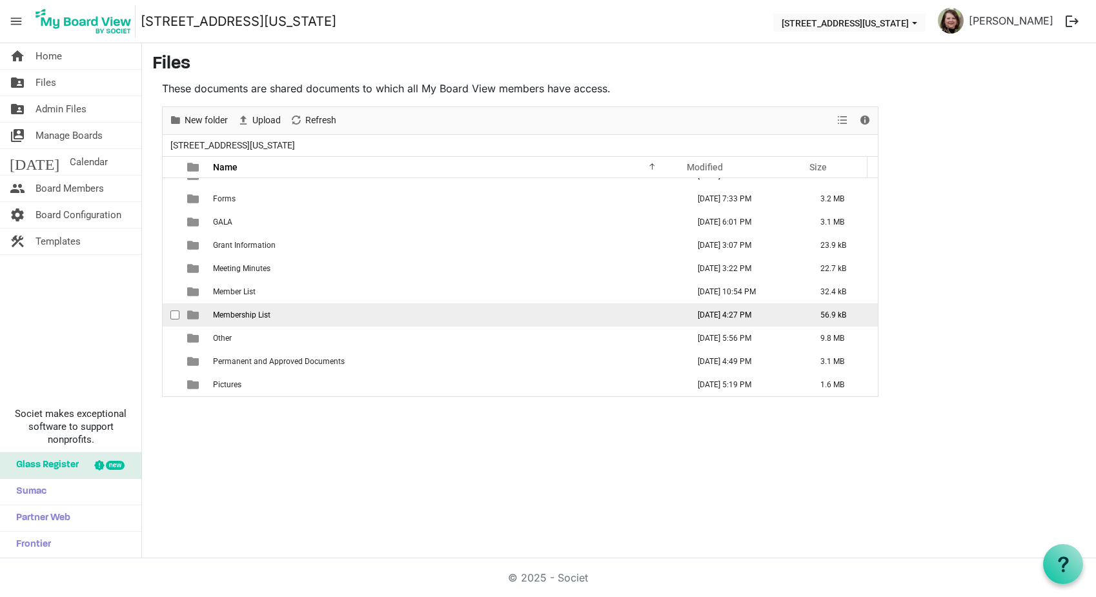
click at [247, 318] on span "Membership List" at bounding box center [241, 315] width 57 height 9
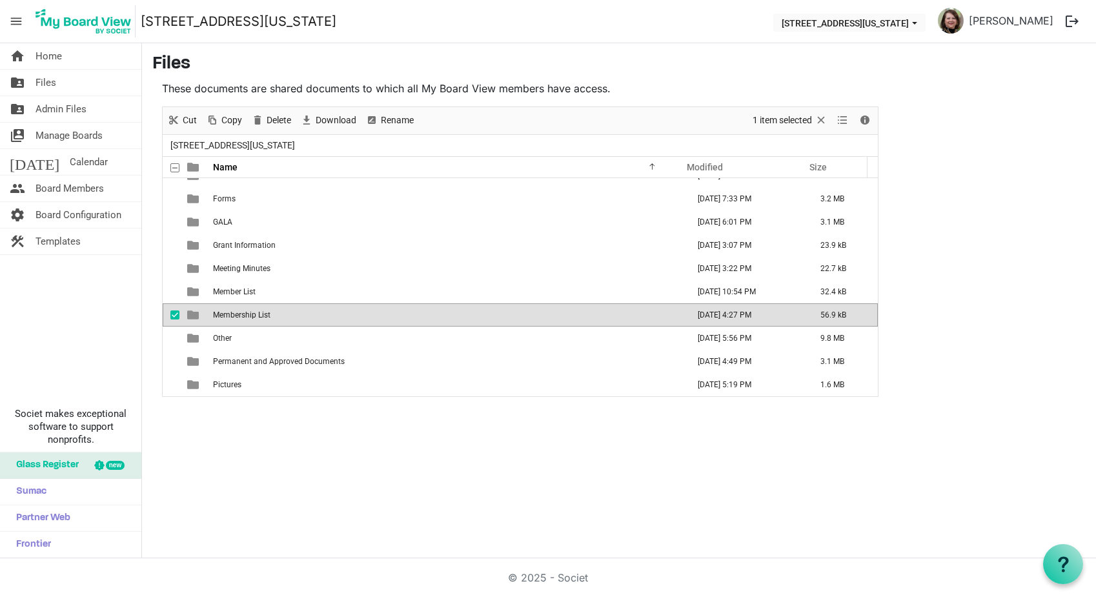
click at [247, 318] on span "Membership List" at bounding box center [241, 315] width 57 height 9
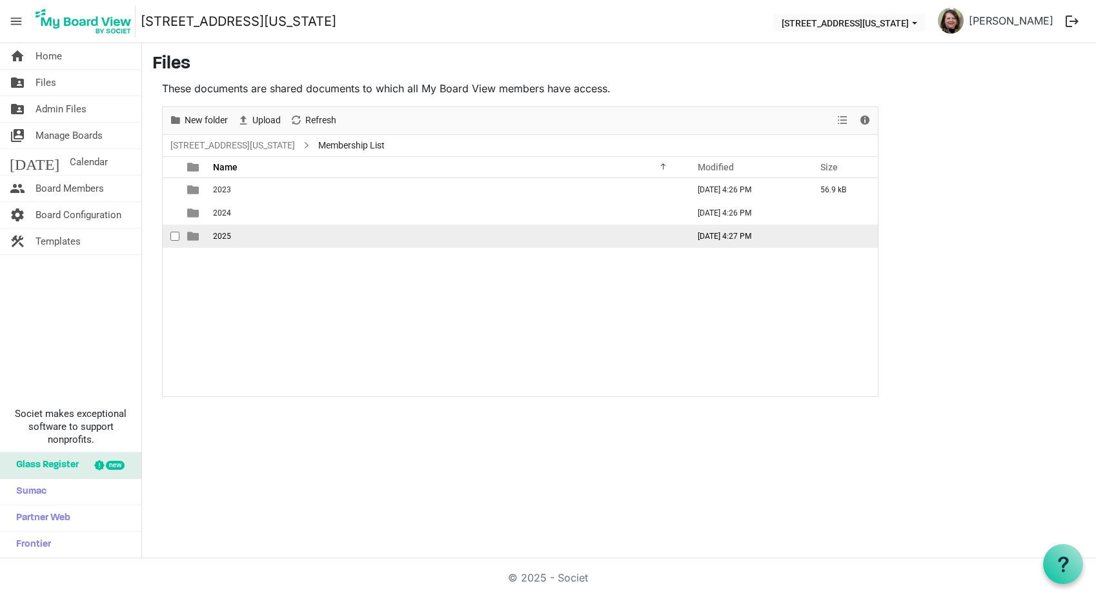
click at [225, 238] on span "2025" at bounding box center [222, 236] width 18 height 9
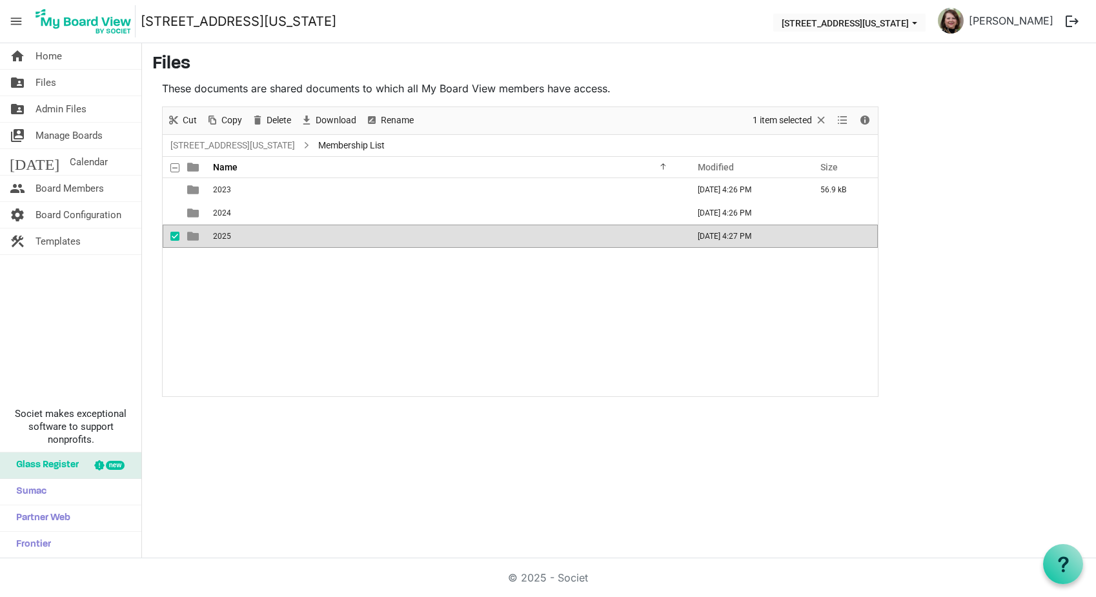
click at [225, 238] on span "2025" at bounding box center [222, 236] width 18 height 9
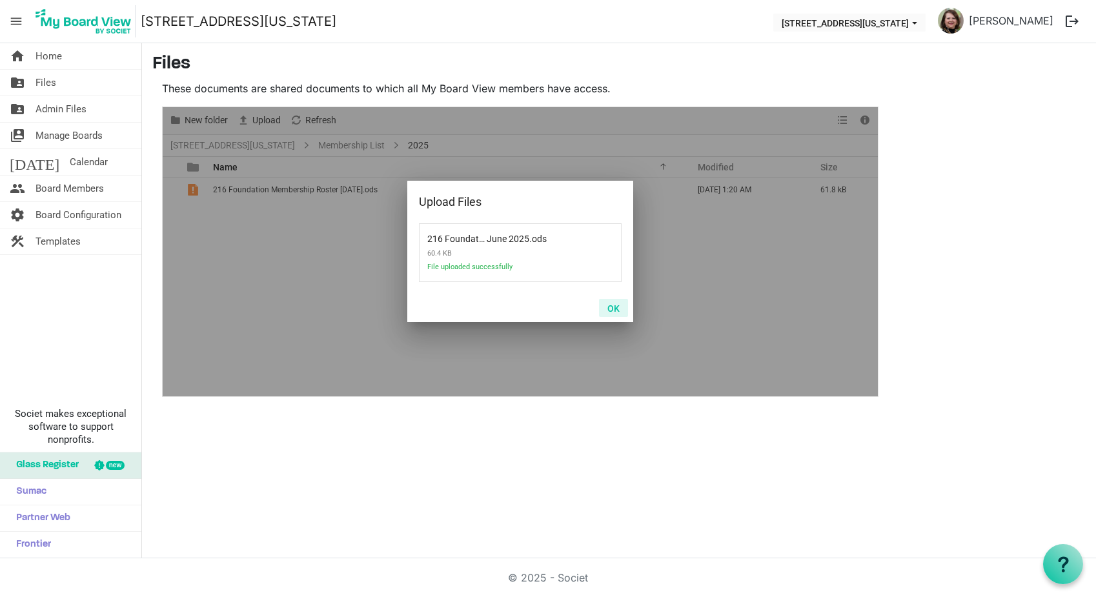
click at [616, 310] on button "OK" at bounding box center [613, 308] width 29 height 18
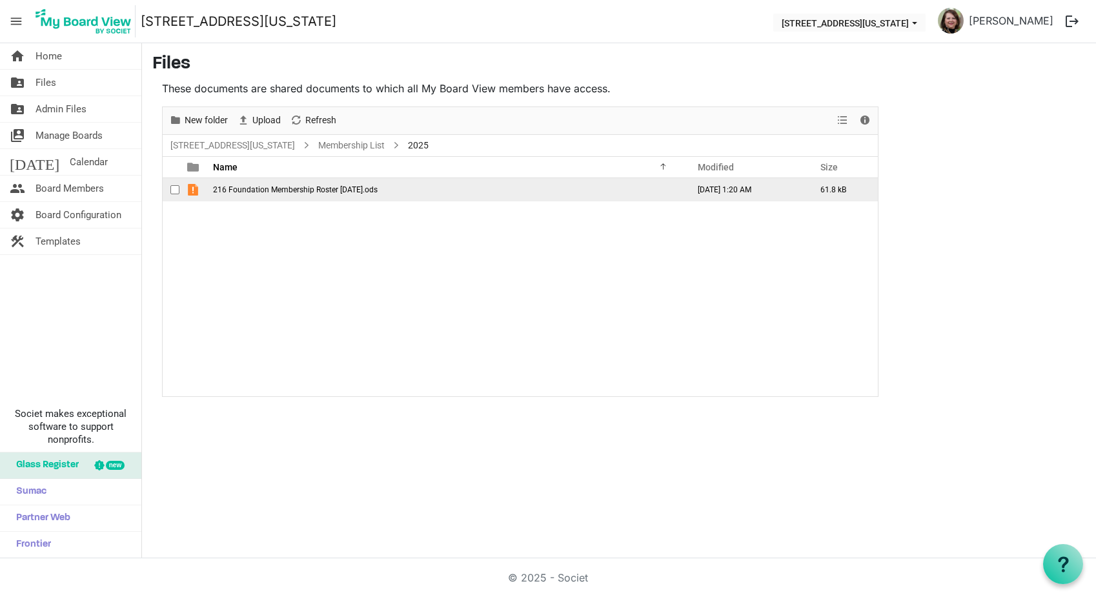
click at [308, 196] on td "216 Foundation Membership Roster June 2025.ods" at bounding box center [446, 189] width 475 height 23
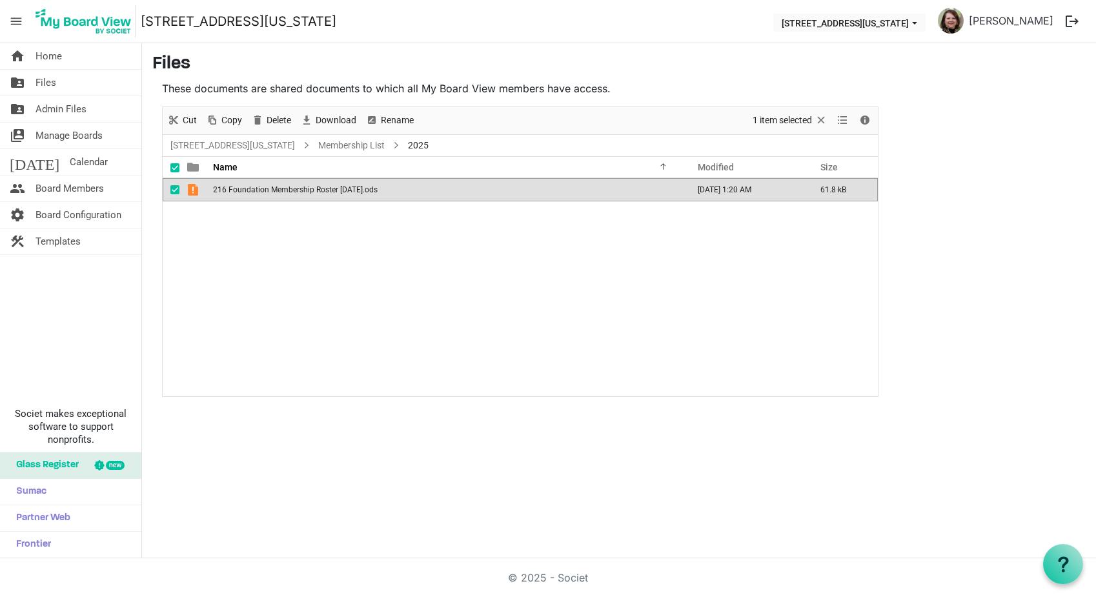
click at [308, 196] on td "216 Foundation Membership Roster June 2025.ods" at bounding box center [446, 189] width 475 height 23
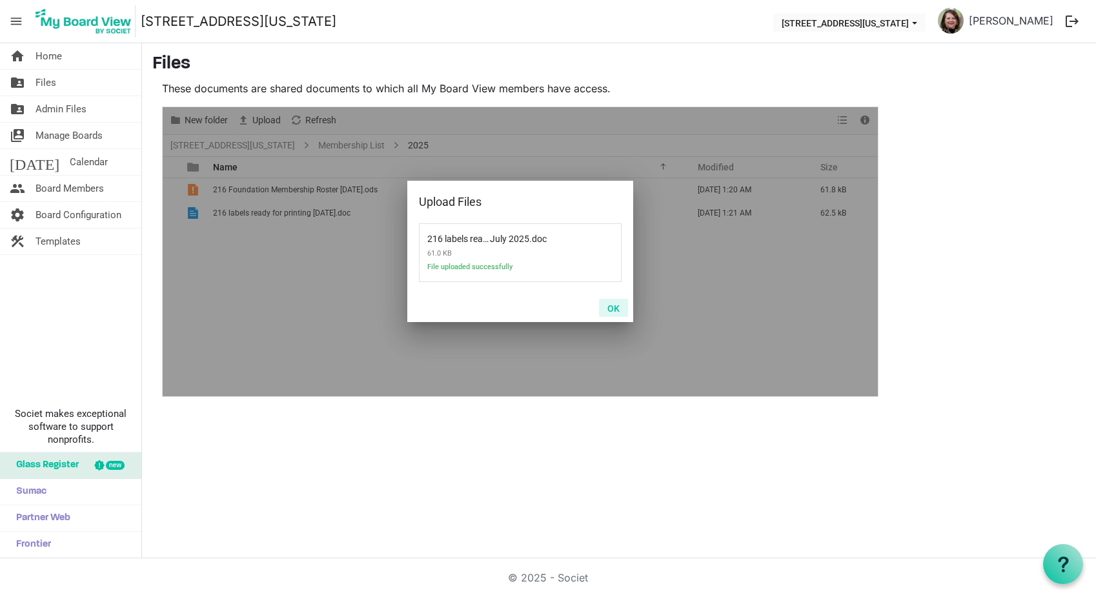
drag, startPoint x: 626, startPoint y: 310, endPoint x: 617, endPoint y: 307, distance: 8.8
click at [626, 309] on button "OK" at bounding box center [613, 308] width 29 height 18
click at [613, 303] on button "OK" at bounding box center [613, 308] width 29 height 18
